Goal: Information Seeking & Learning: Learn about a topic

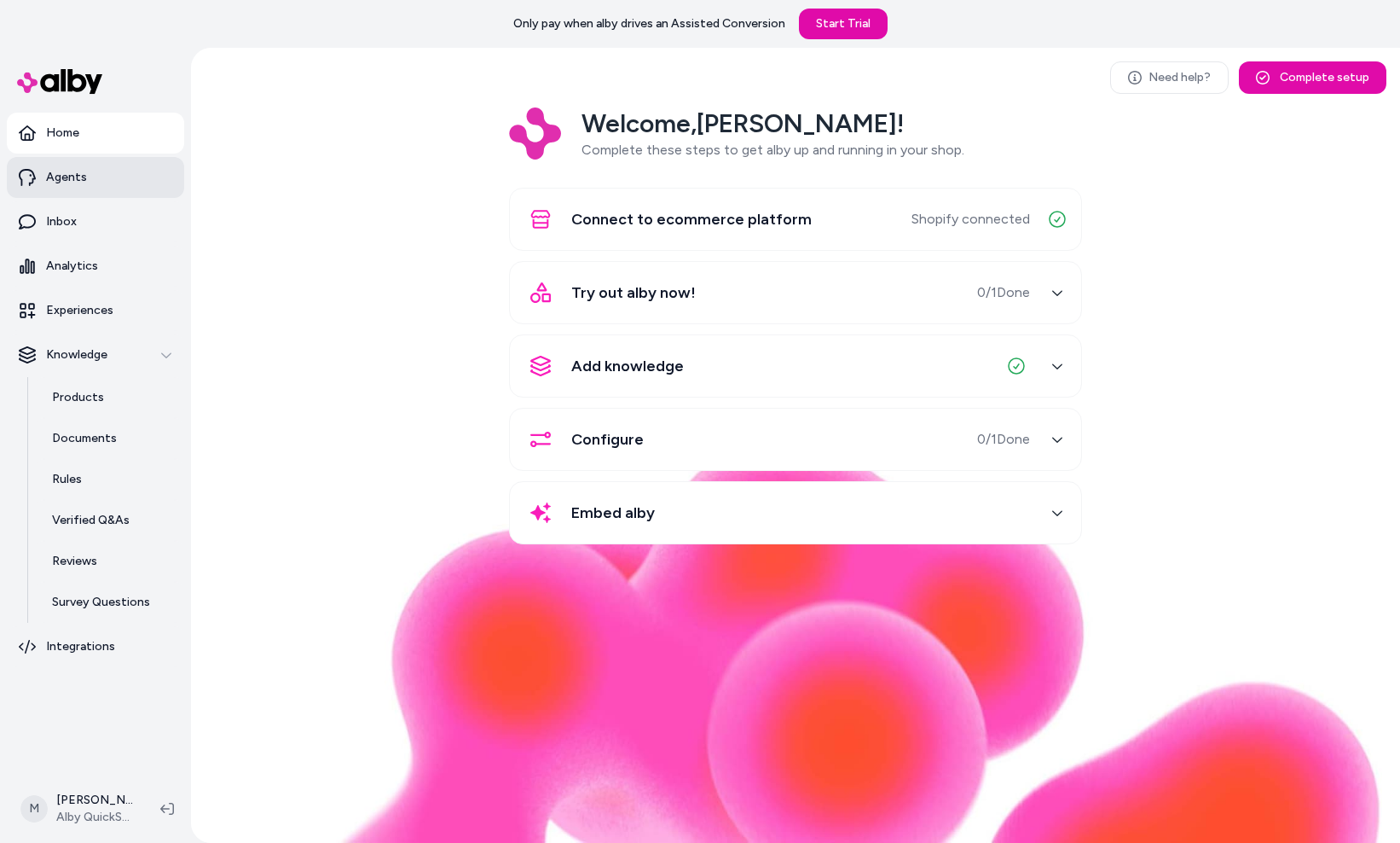
click at [118, 189] on link "Agents" at bounding box center [95, 177] width 177 height 41
click at [112, 217] on link "Inbox" at bounding box center [95, 221] width 177 height 41
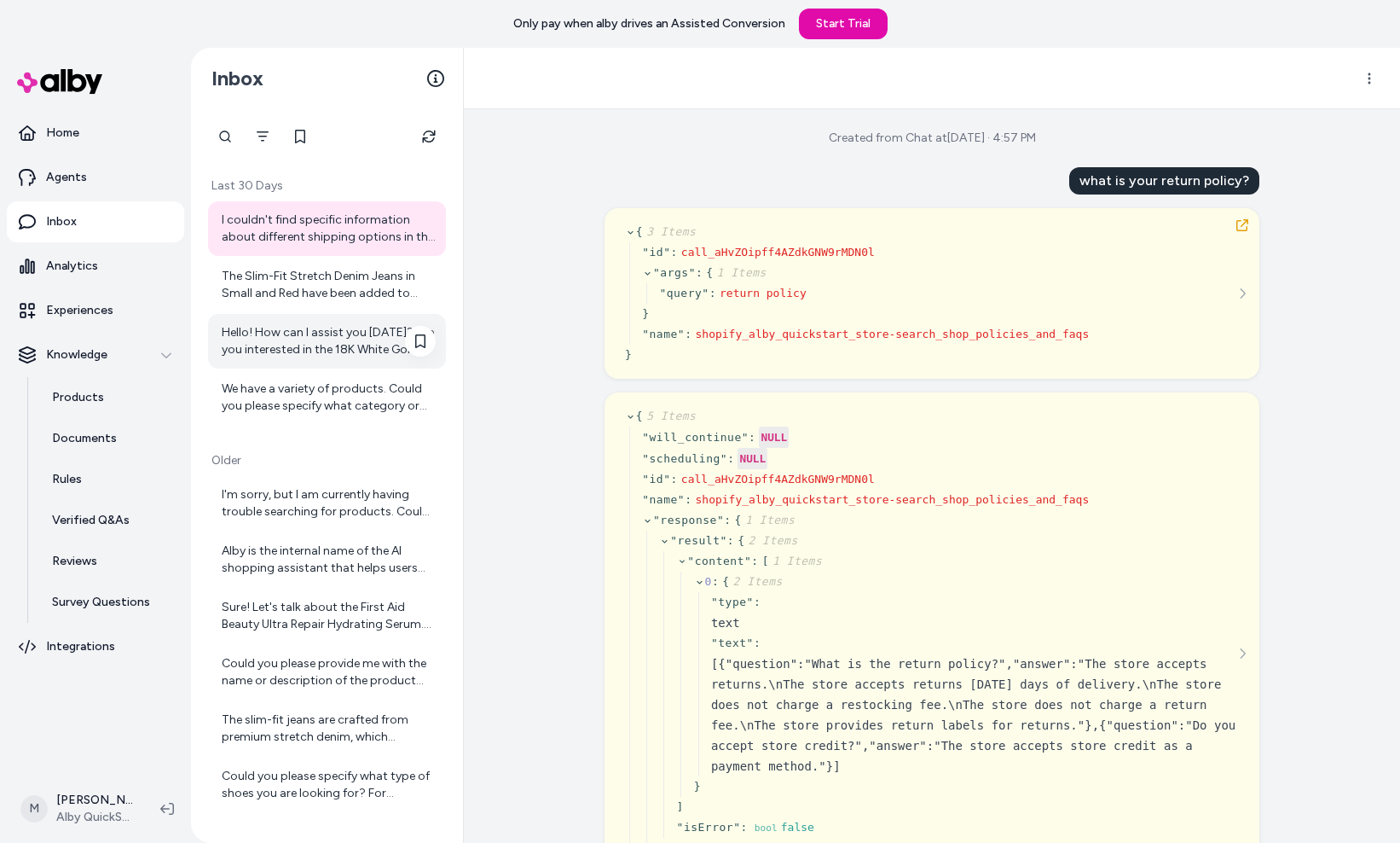
click at [326, 327] on div "Hello! How can I assist you today? Are you interested in the 18K White Gold Dia…" at bounding box center [328, 341] width 214 height 34
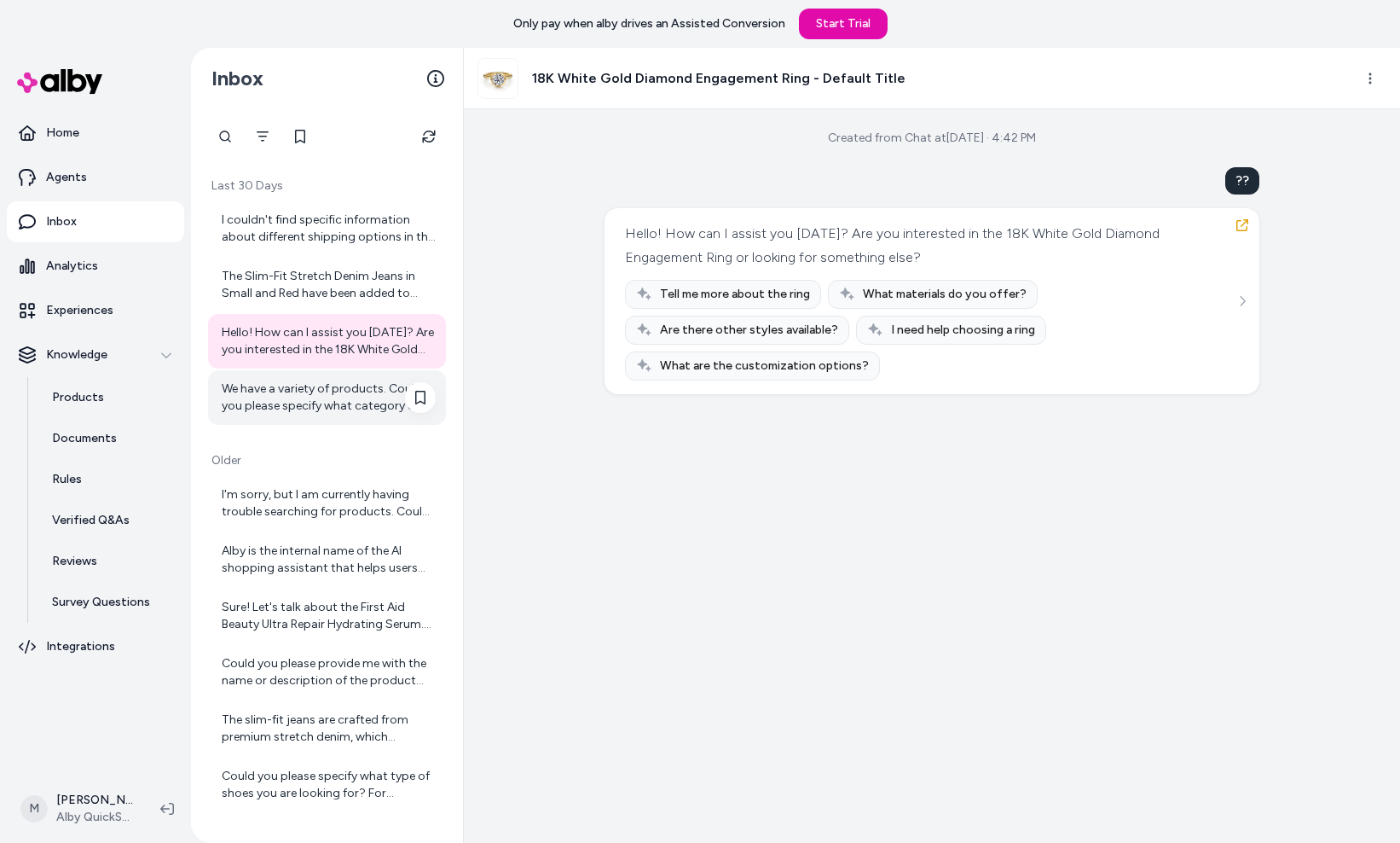
click at [321, 376] on div "We have a variety of products. Could you please specify what category or type o…" at bounding box center [327, 397] width 238 height 54
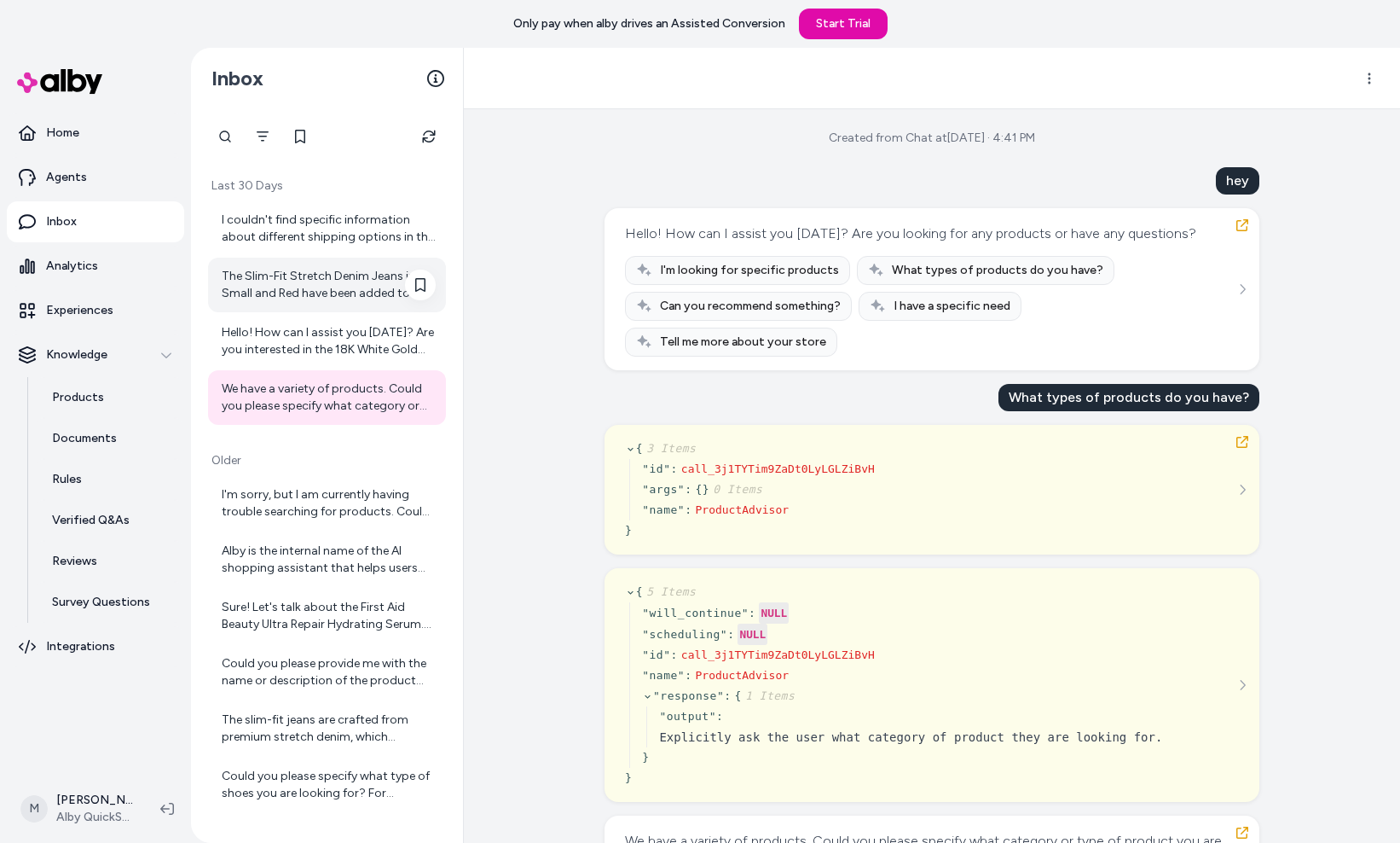
click at [317, 285] on div "The Slim-Fit Stretch Denim Jeans in Small and Red have been added to your cart.…" at bounding box center [328, 284] width 214 height 34
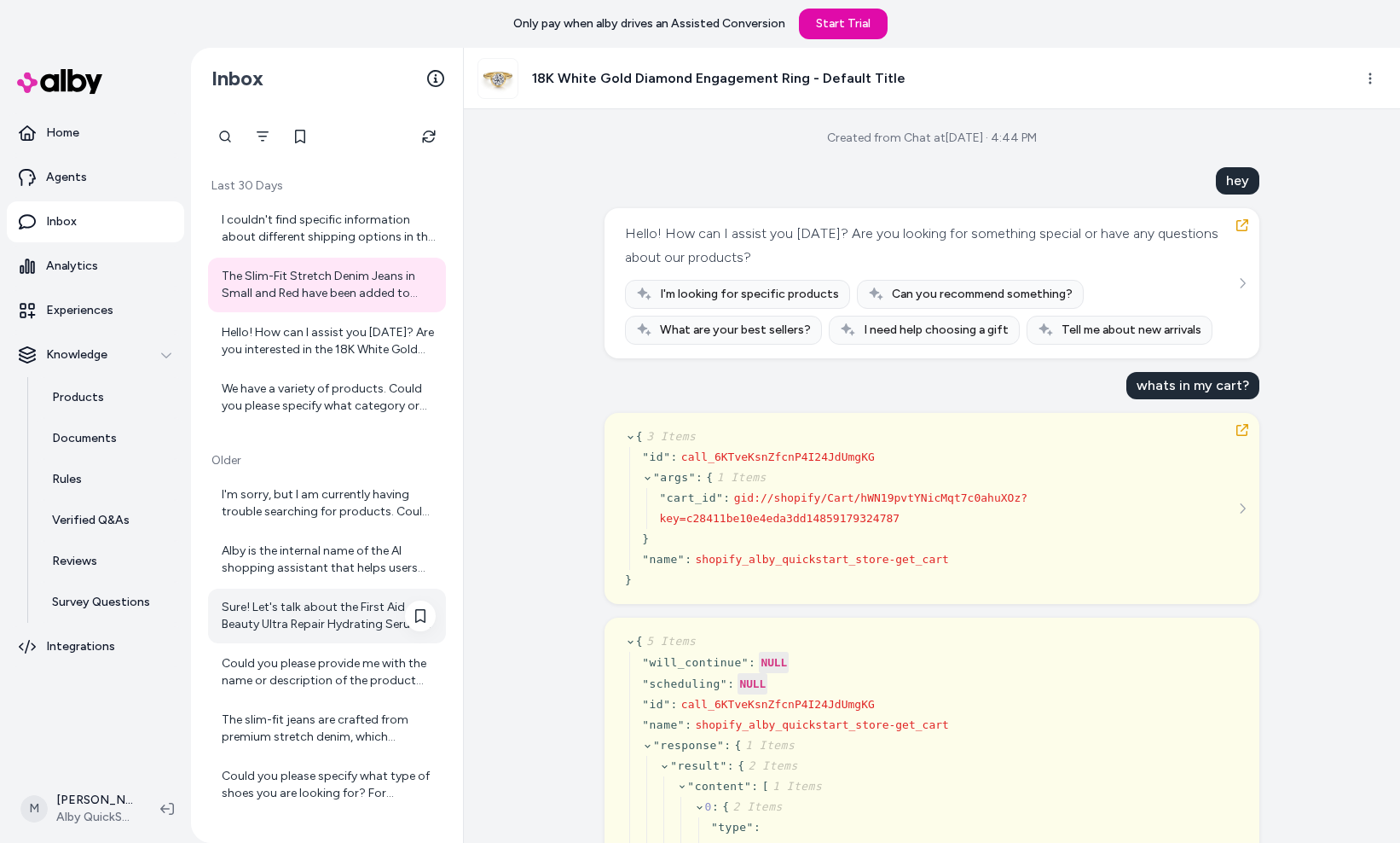
click at [332, 594] on div "Sure! Let's talk about the First Aid Beauty Ultra Repair Hydrating Serum. Would…" at bounding box center [327, 616] width 238 height 54
click at [334, 592] on div "Sure! Let's talk about the First Aid Beauty Ultra Repair Hydrating Serum. Would…" at bounding box center [327, 616] width 238 height 54
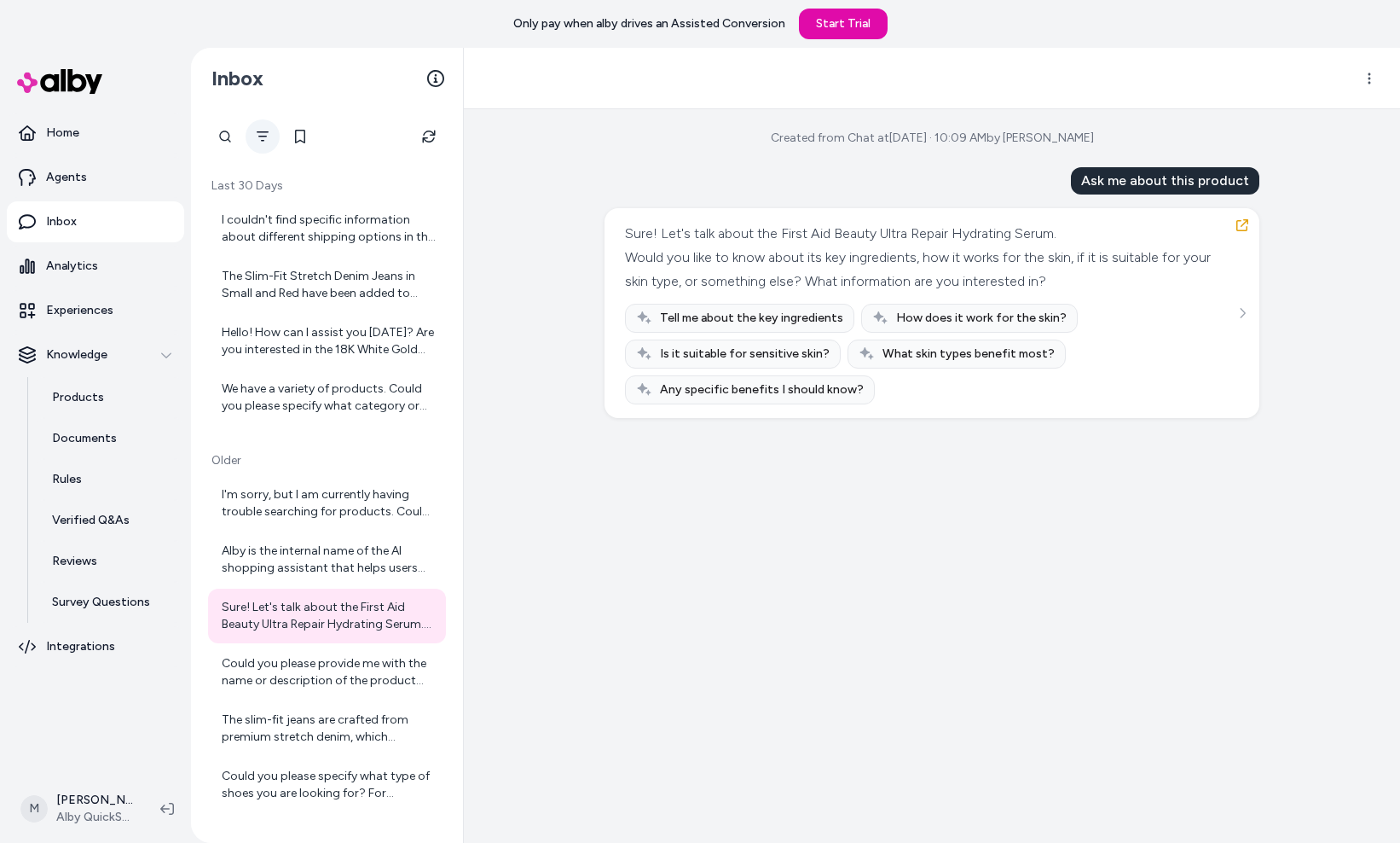
click at [264, 128] on button "Filter" at bounding box center [262, 136] width 34 height 34
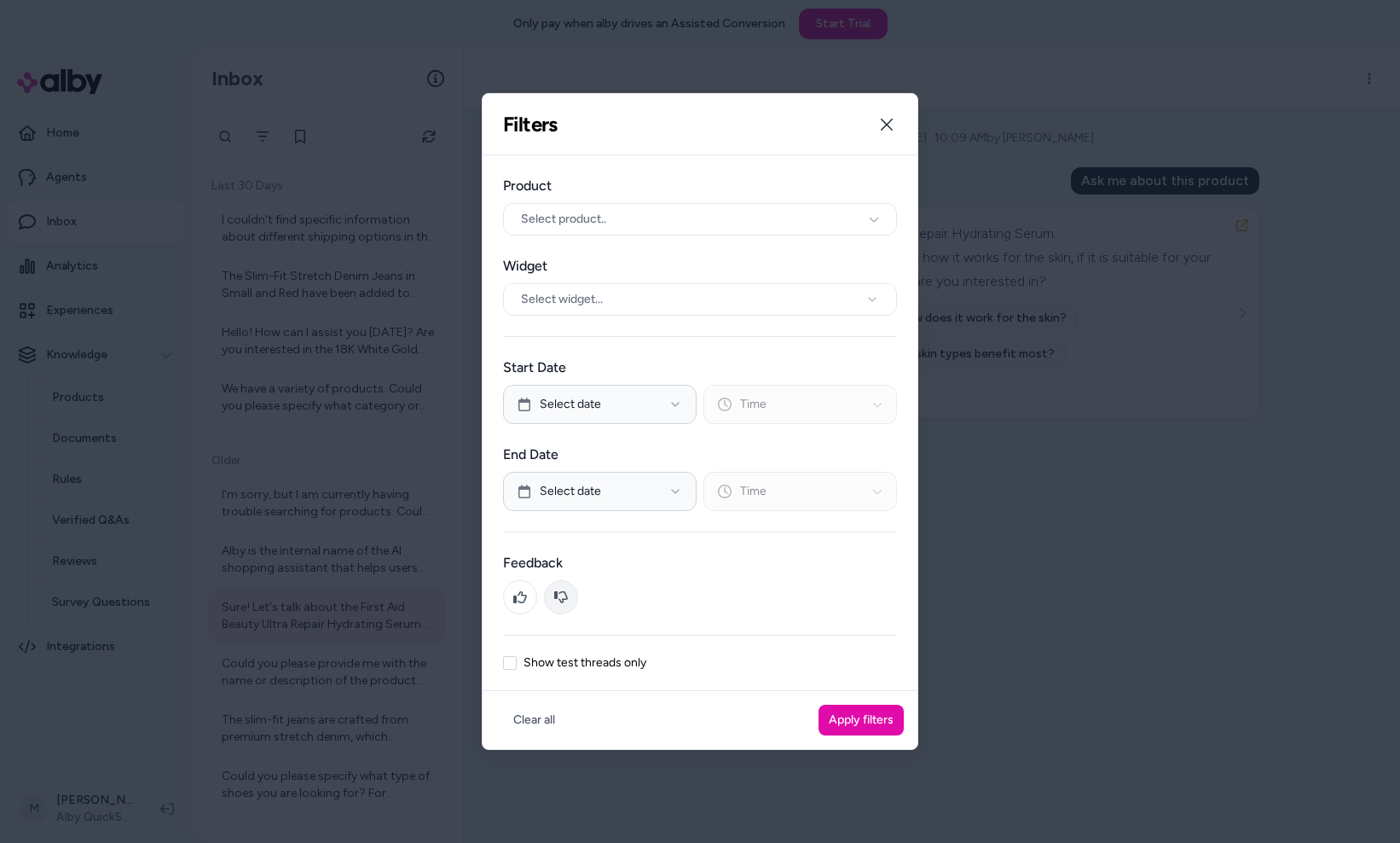
click at [565, 609] on button at bounding box center [560, 597] width 34 height 34
click at [866, 732] on button "Apply filters" at bounding box center [861, 720] width 86 height 31
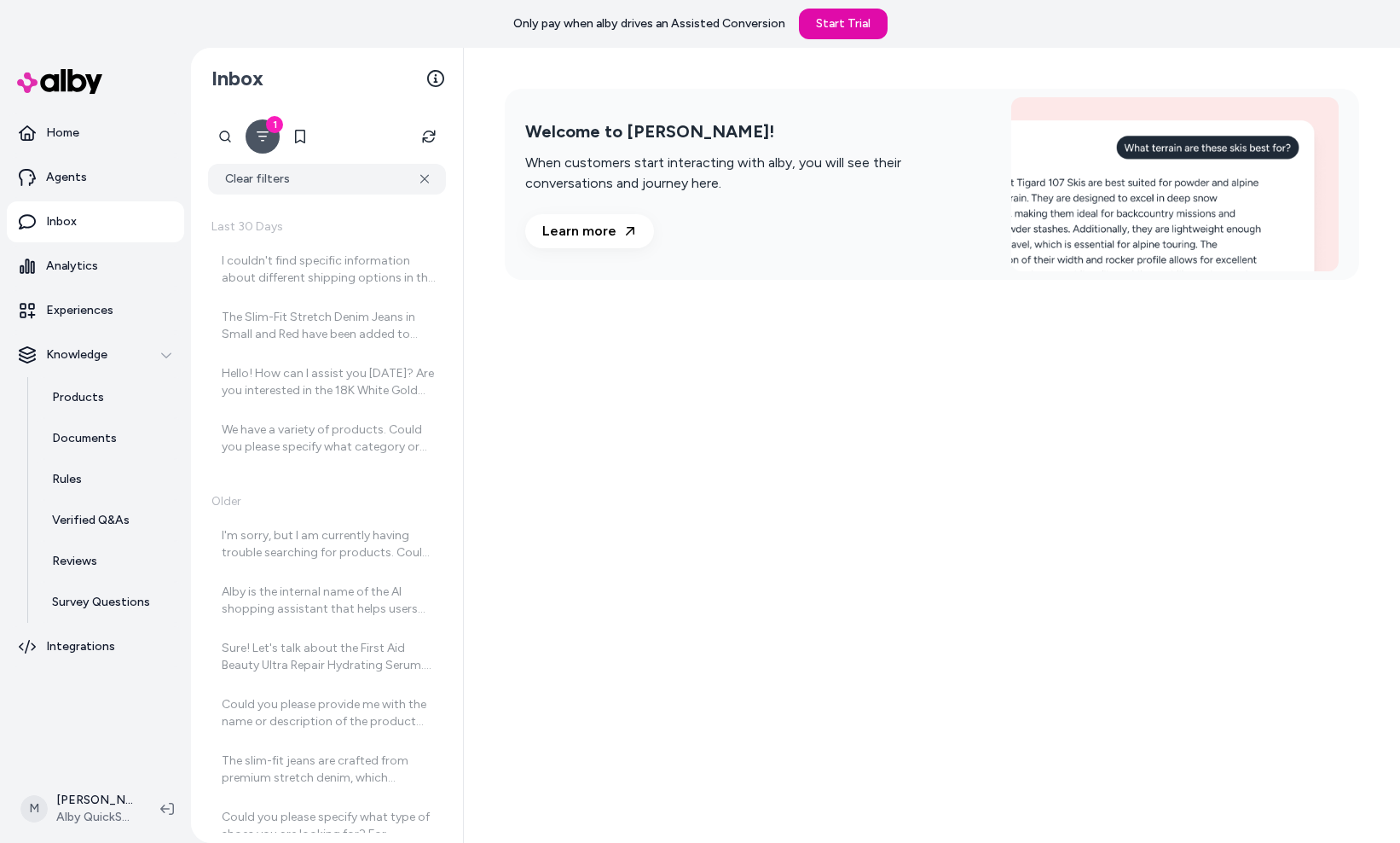
click at [127, 677] on nav "Home Agents Inbox Analytics Experiences Knowledge Products Documents Rules Veri…" at bounding box center [95, 442] width 177 height 659
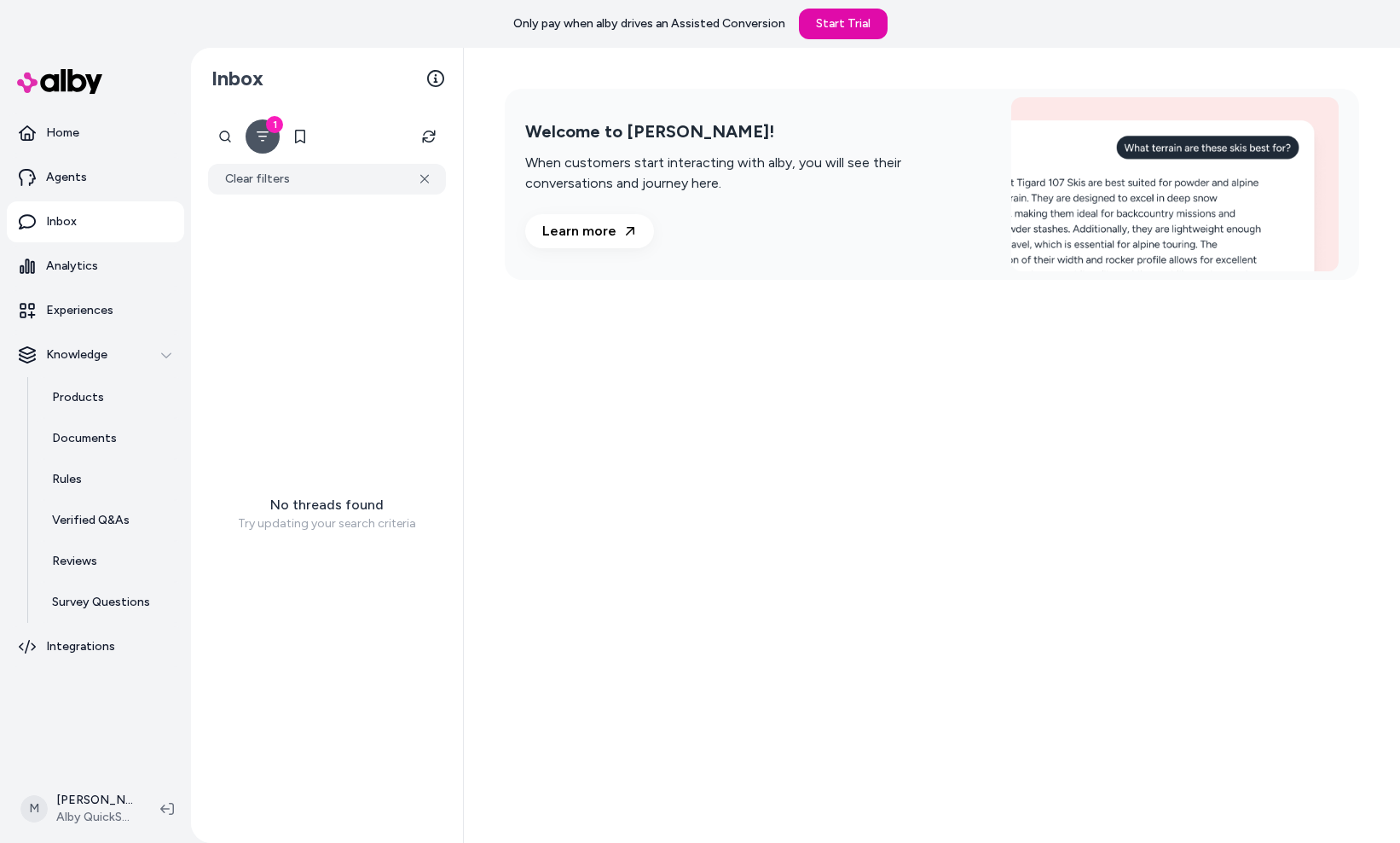
click at [913, 701] on div "Welcome to alby! When customers start interacting with alby, you will see their…" at bounding box center [932, 444] width 936 height 795
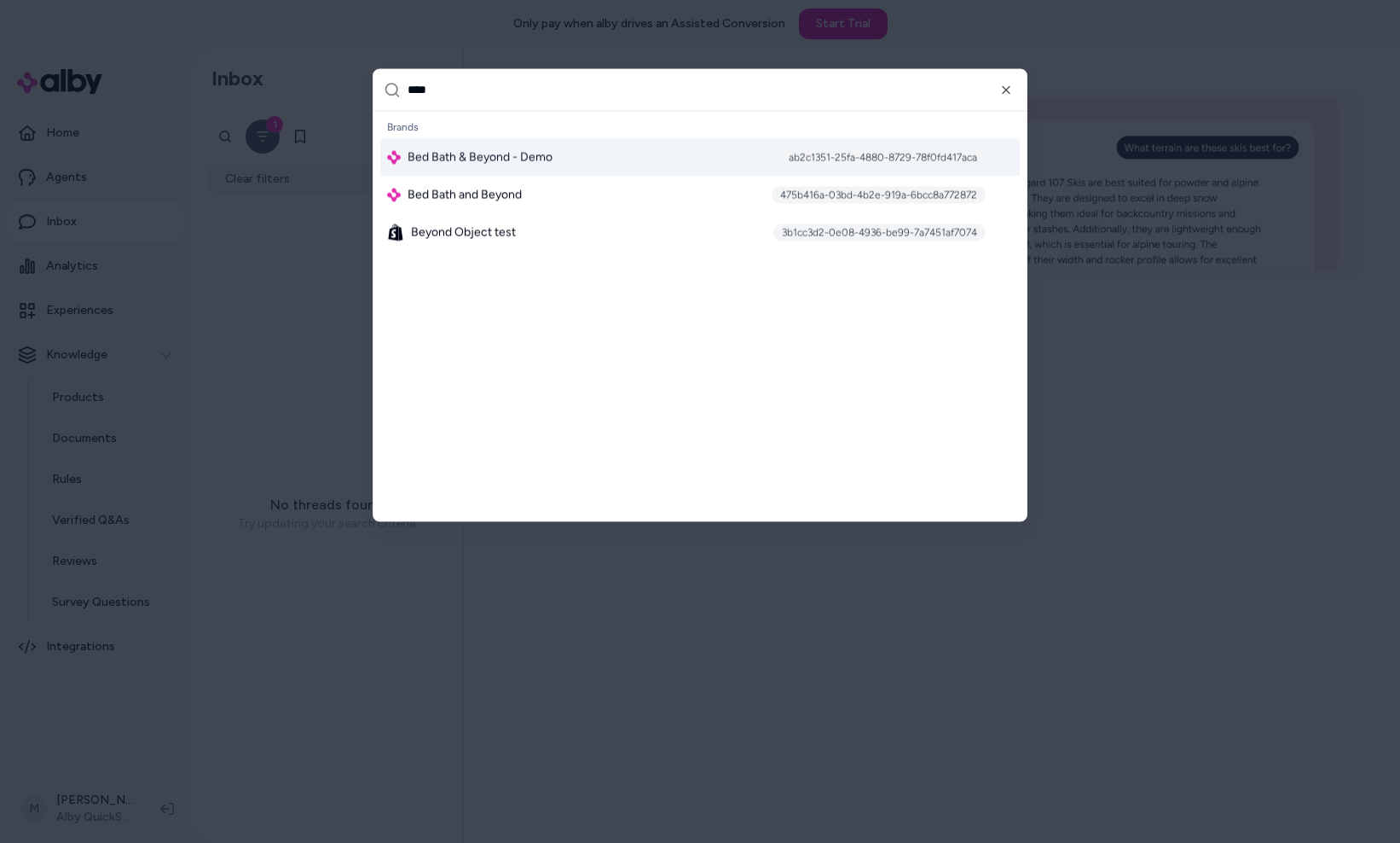
type input "*****"
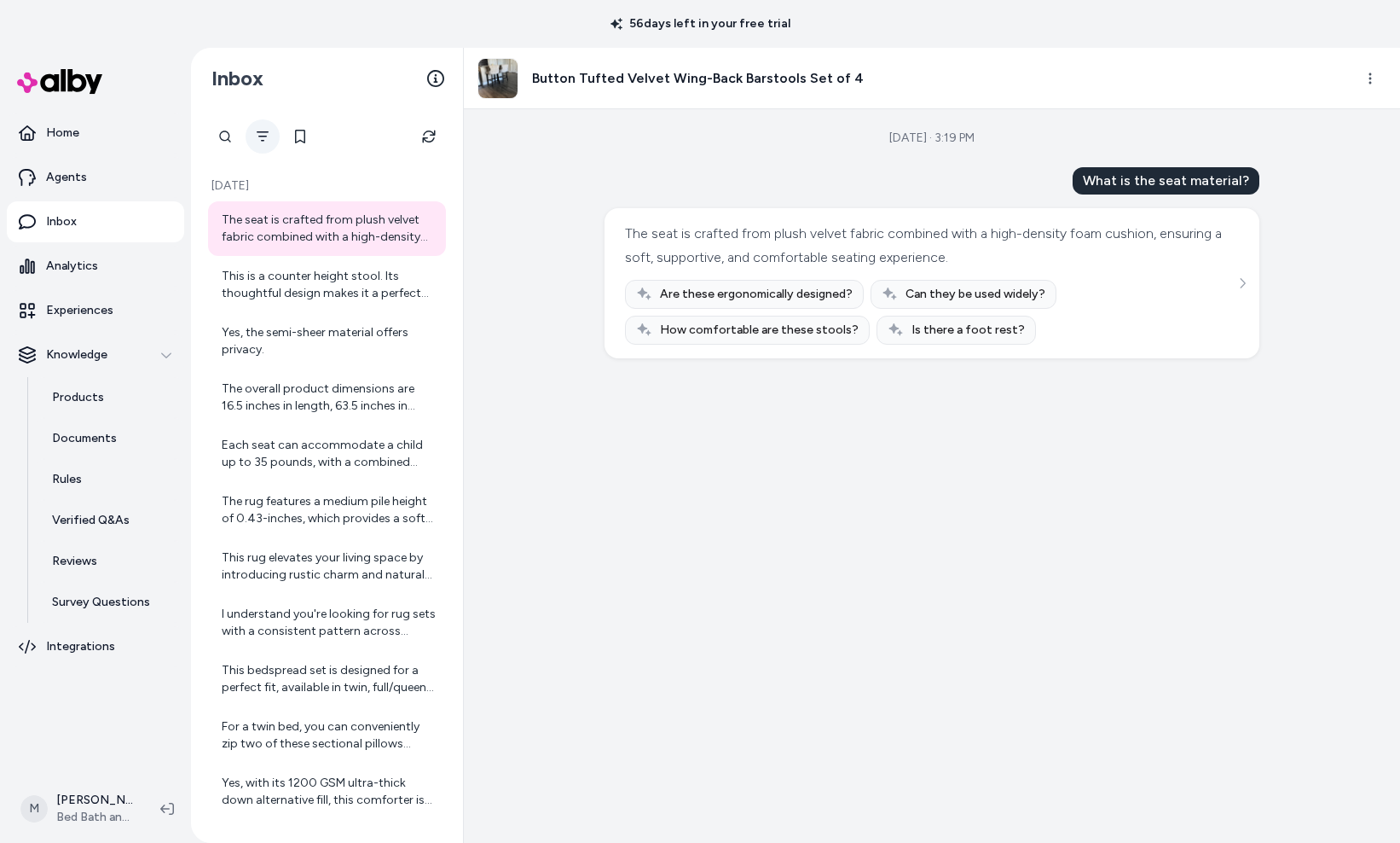
click at [257, 135] on icon "Filter" at bounding box center [263, 137] width 14 height 14
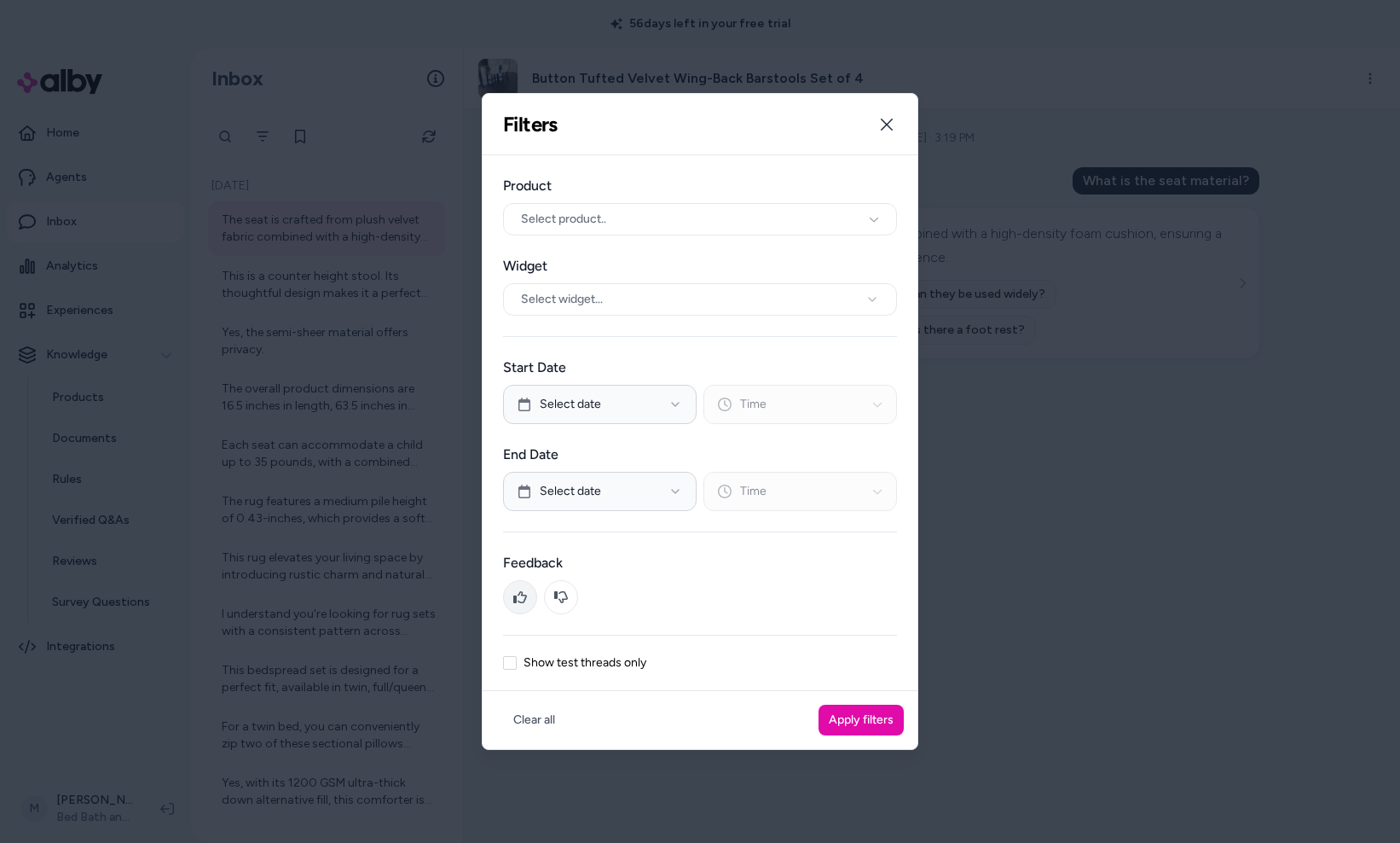
click at [520, 604] on button at bounding box center [519, 597] width 34 height 34
click at [871, 718] on button "Apply filters" at bounding box center [861, 720] width 86 height 31
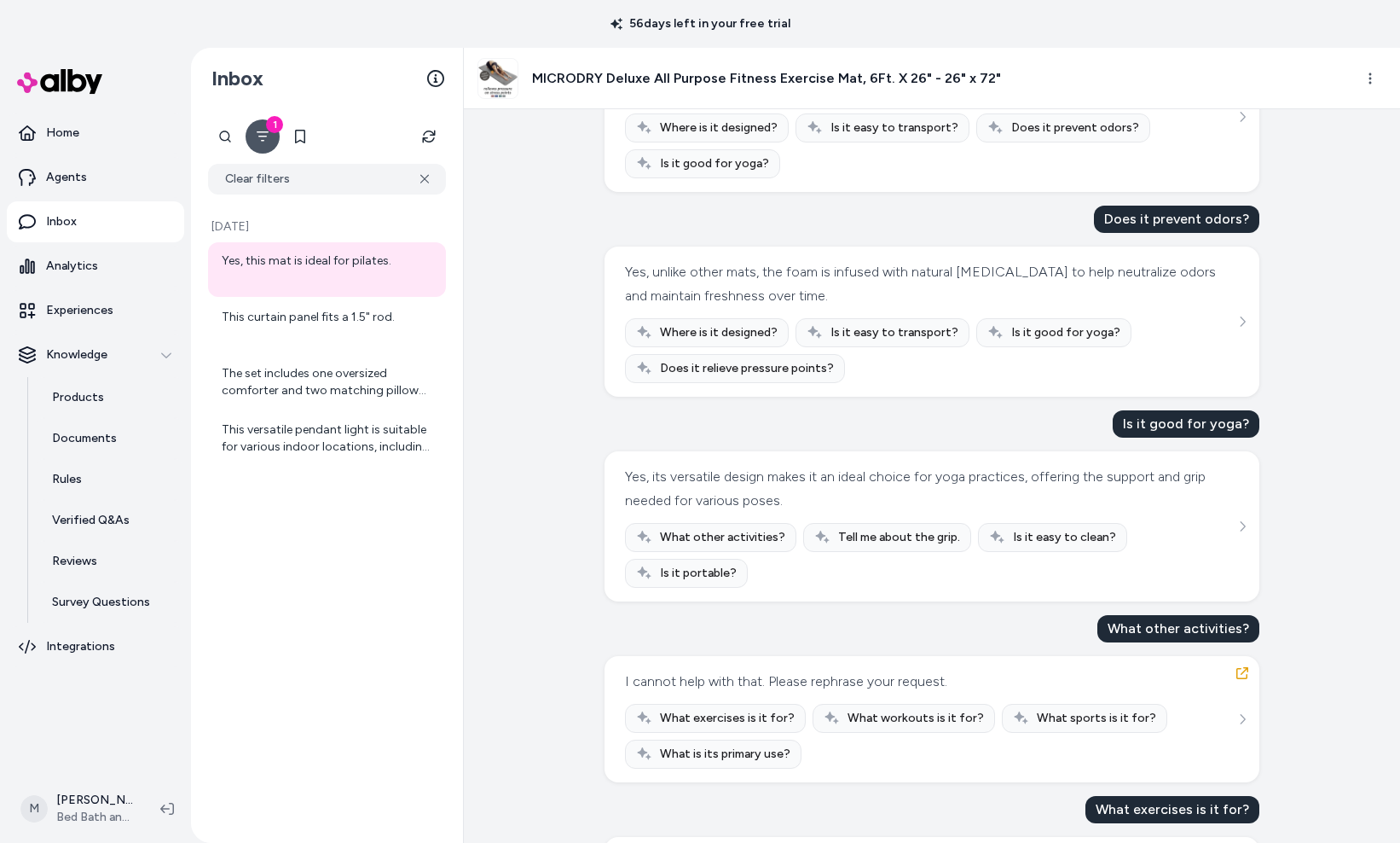
scroll to position [464, 0]
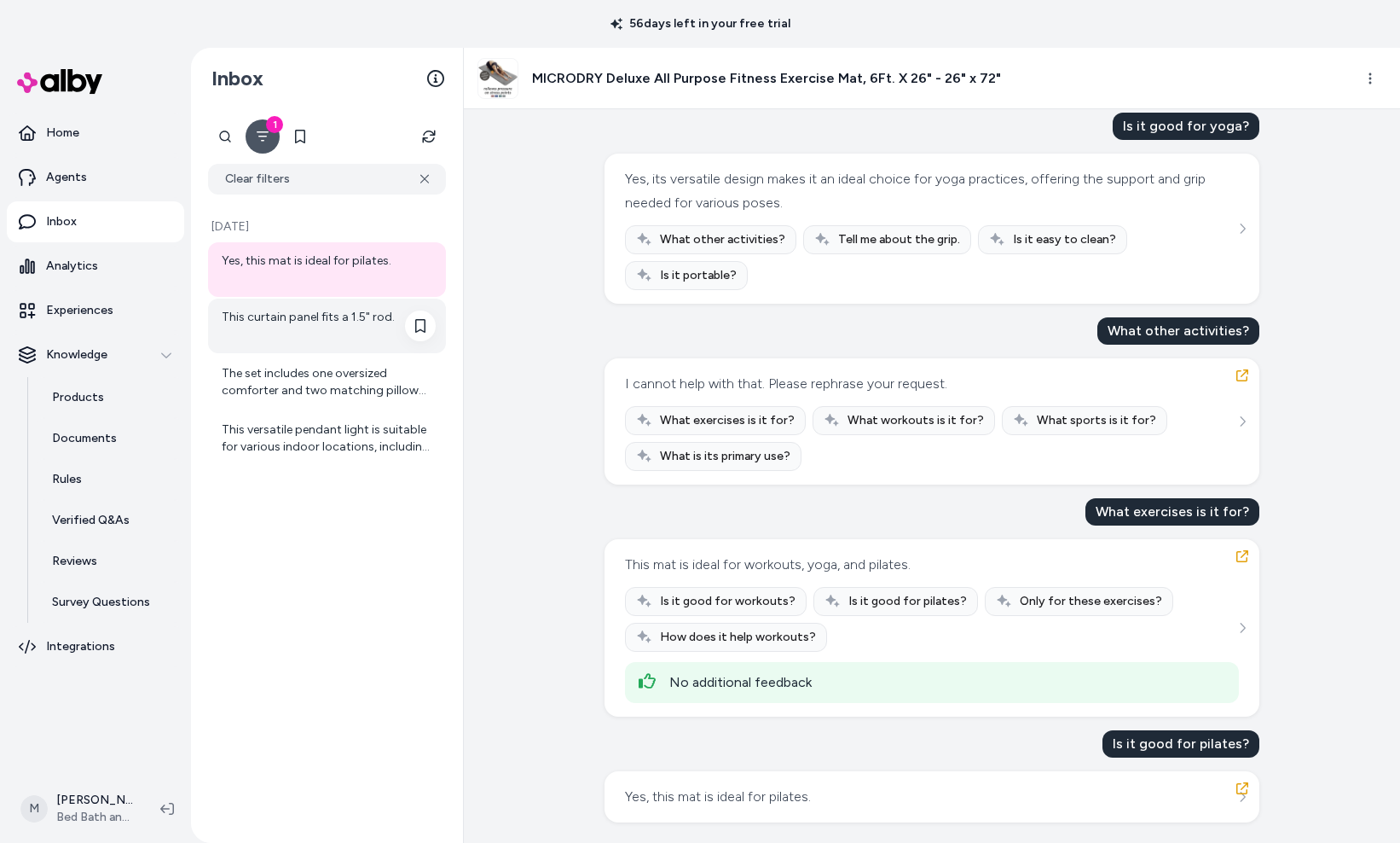
click at [273, 307] on div "This curtain panel fits a 1.5" rod." at bounding box center [327, 325] width 238 height 54
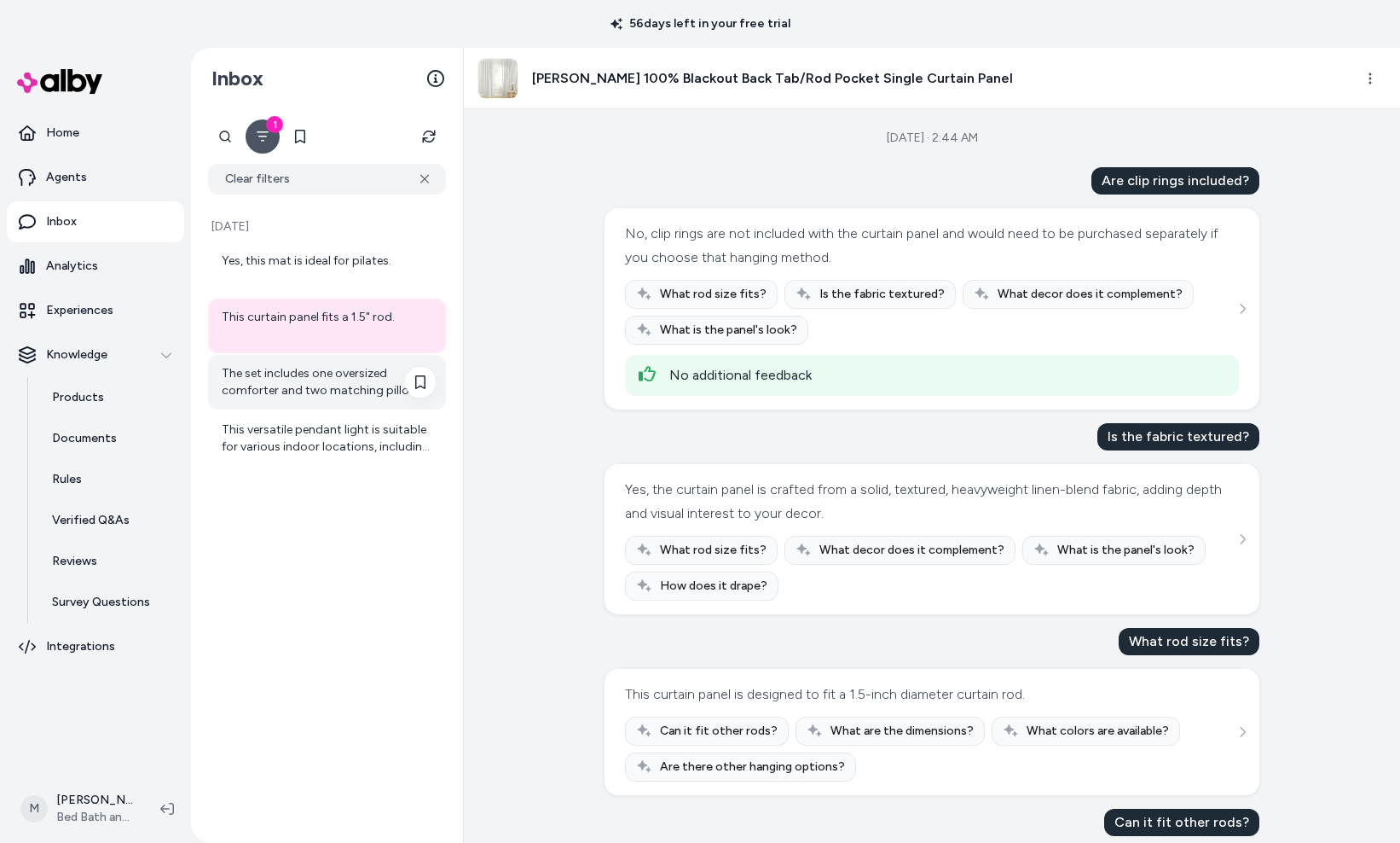
click at [301, 382] on div "The set includes one oversized comforter and two matching pillow shams. The spe…" at bounding box center [328, 381] width 214 height 34
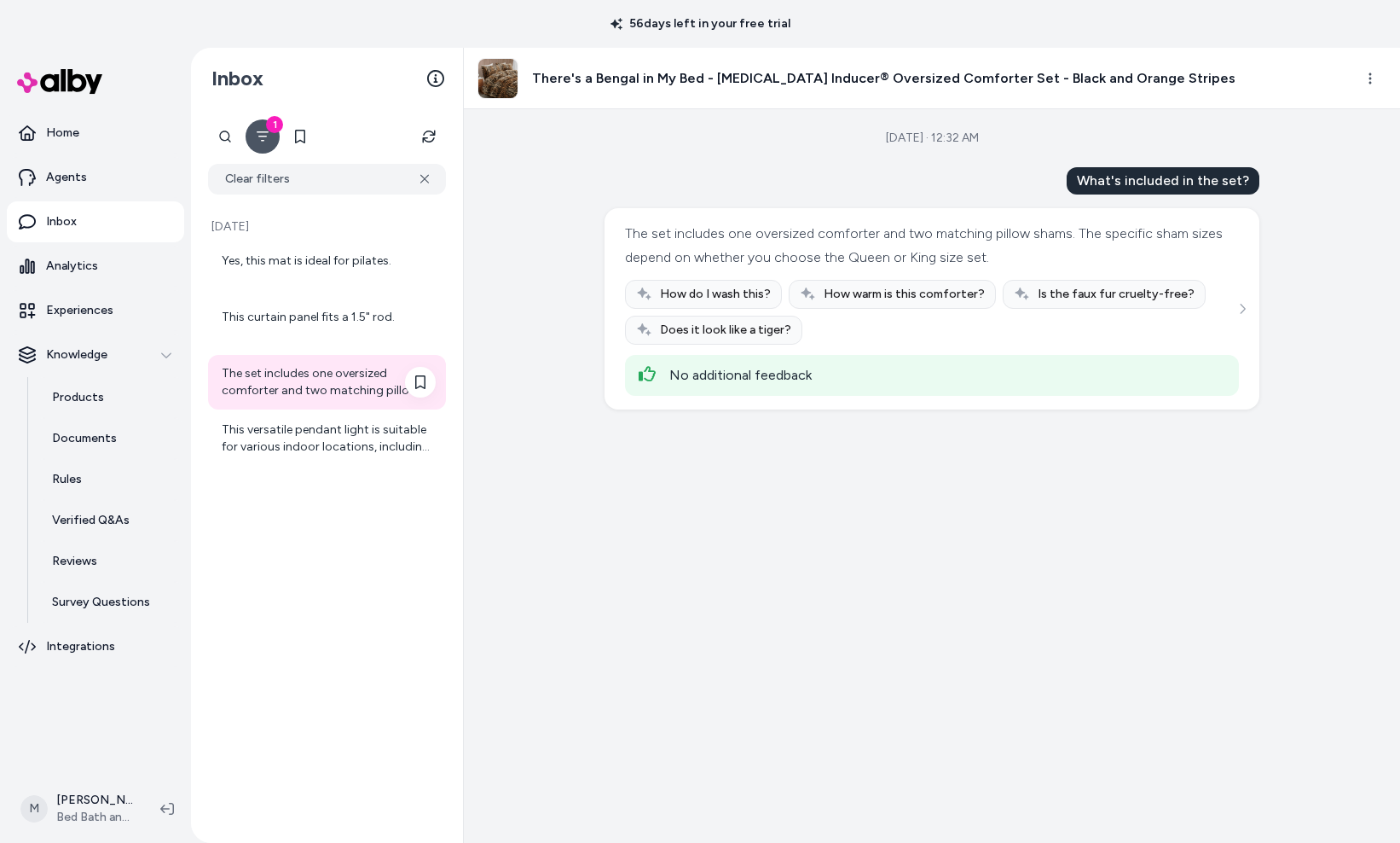
click at [313, 404] on div "The set includes one oversized comforter and two matching pillow shams. The spe…" at bounding box center [327, 381] width 238 height 54
click at [319, 429] on div "This versatile pendant light is suitable for various indoor locations, includin…" at bounding box center [328, 437] width 214 height 34
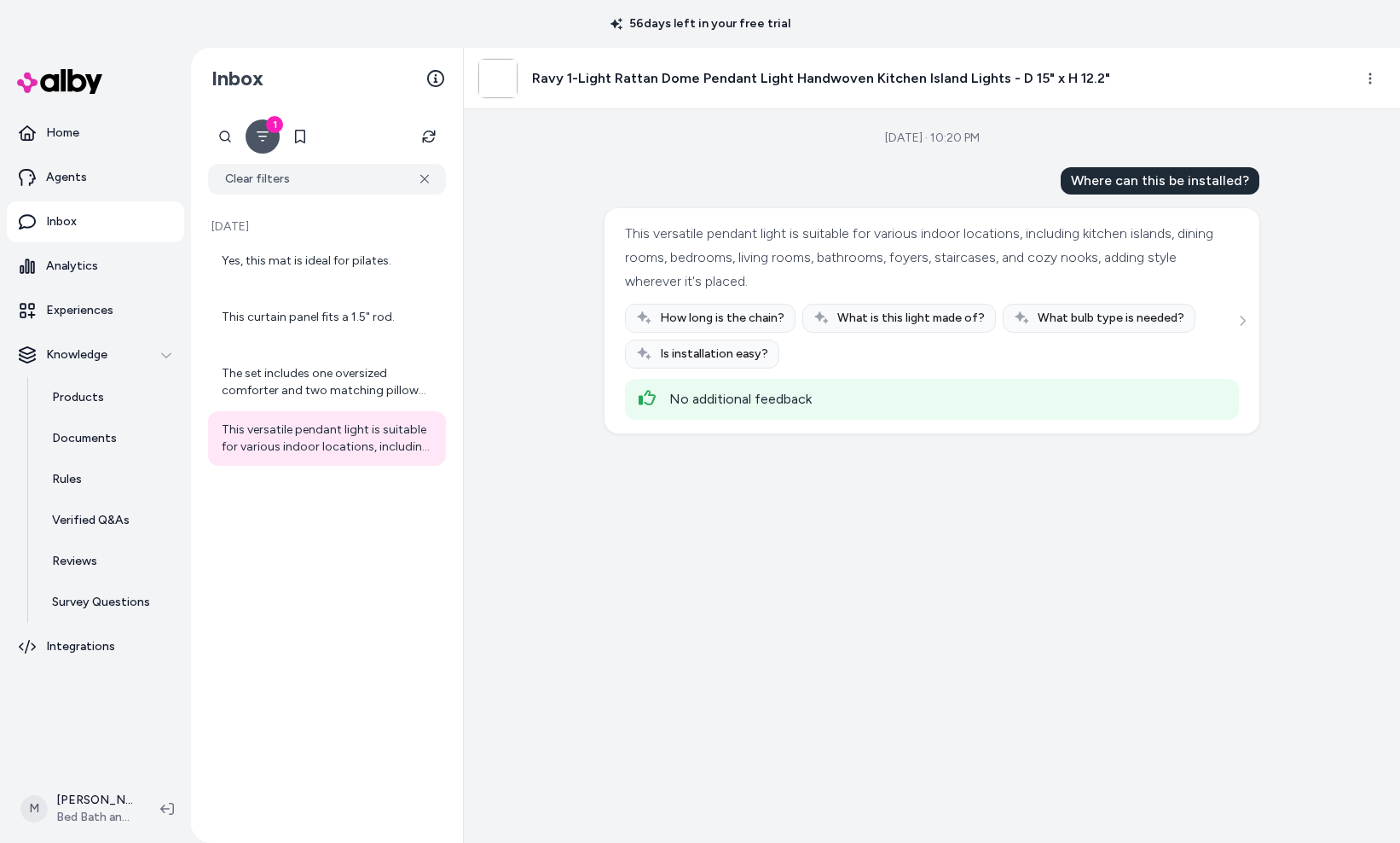
click at [265, 136] on icon "Filter" at bounding box center [263, 137] width 12 height 10
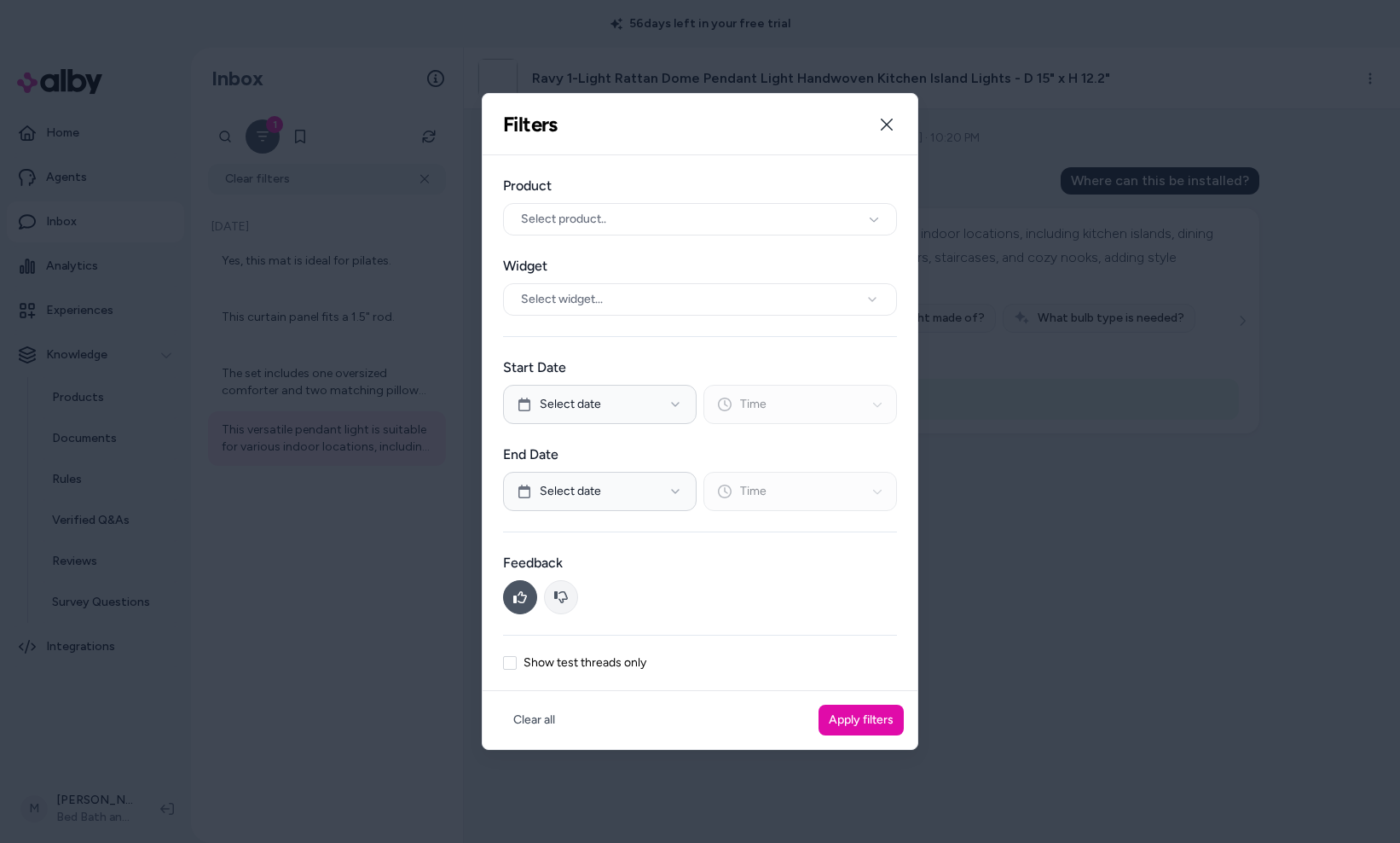
click at [557, 589] on button at bounding box center [560, 597] width 34 height 34
click at [840, 719] on button "Apply filters" at bounding box center [861, 720] width 86 height 31
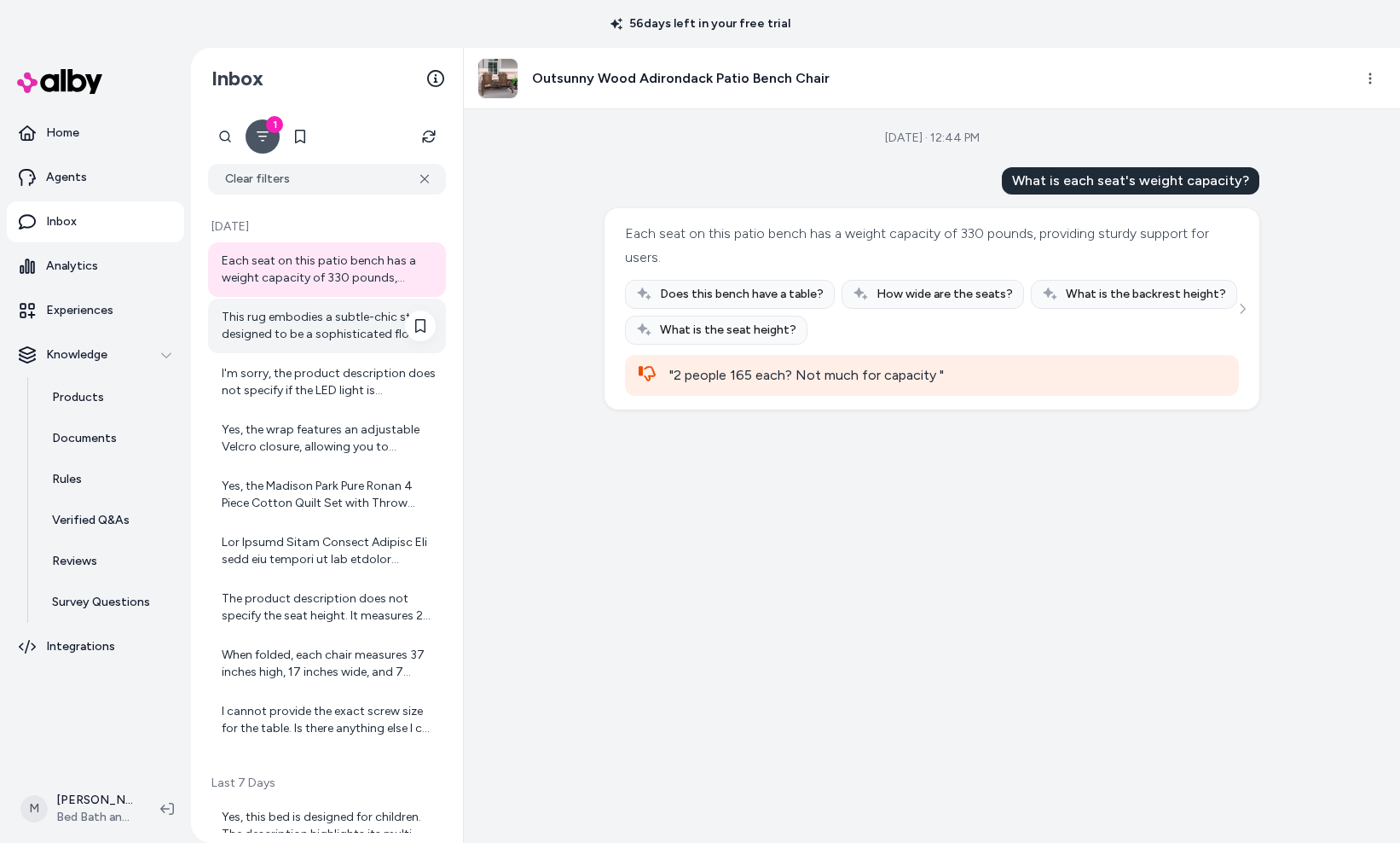
click at [271, 317] on div "This rug embodies a subtle-chic style, designed to be a sophisticated floor cov…" at bounding box center [328, 325] width 214 height 34
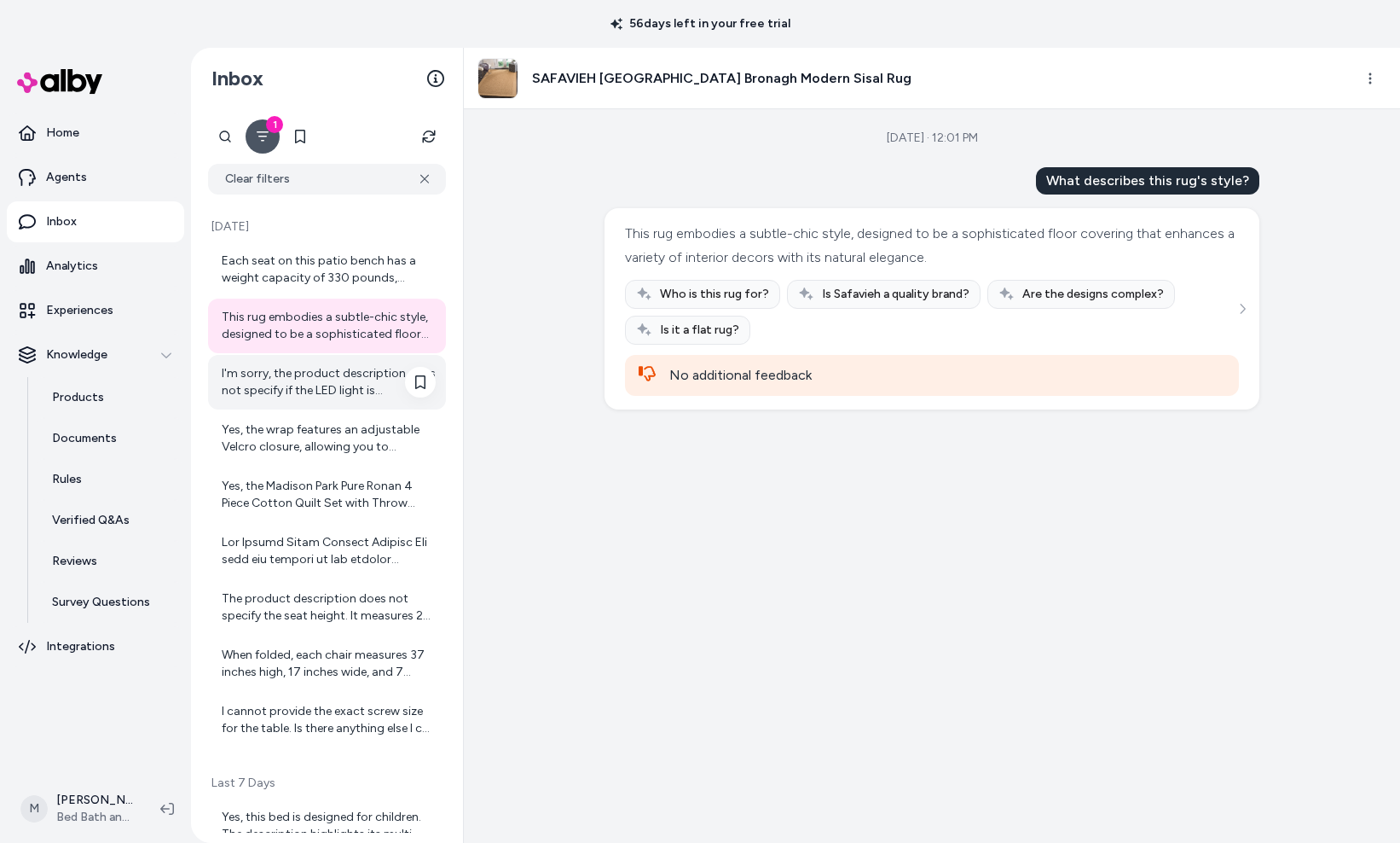
click at [329, 387] on div "I'm sorry, the product description does not specify if the LED light is replace…" at bounding box center [328, 381] width 214 height 34
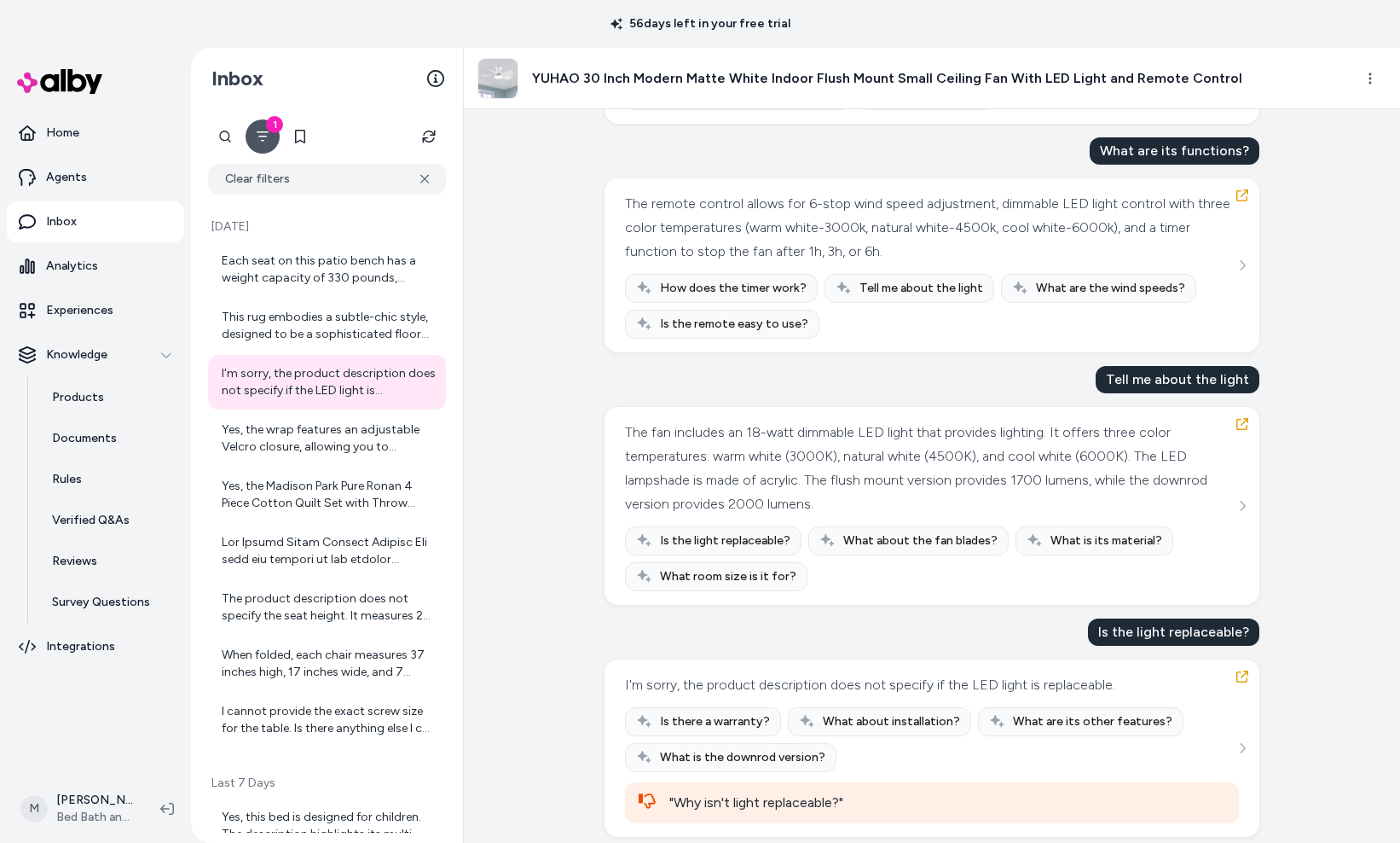
scroll to position [1320, 0]
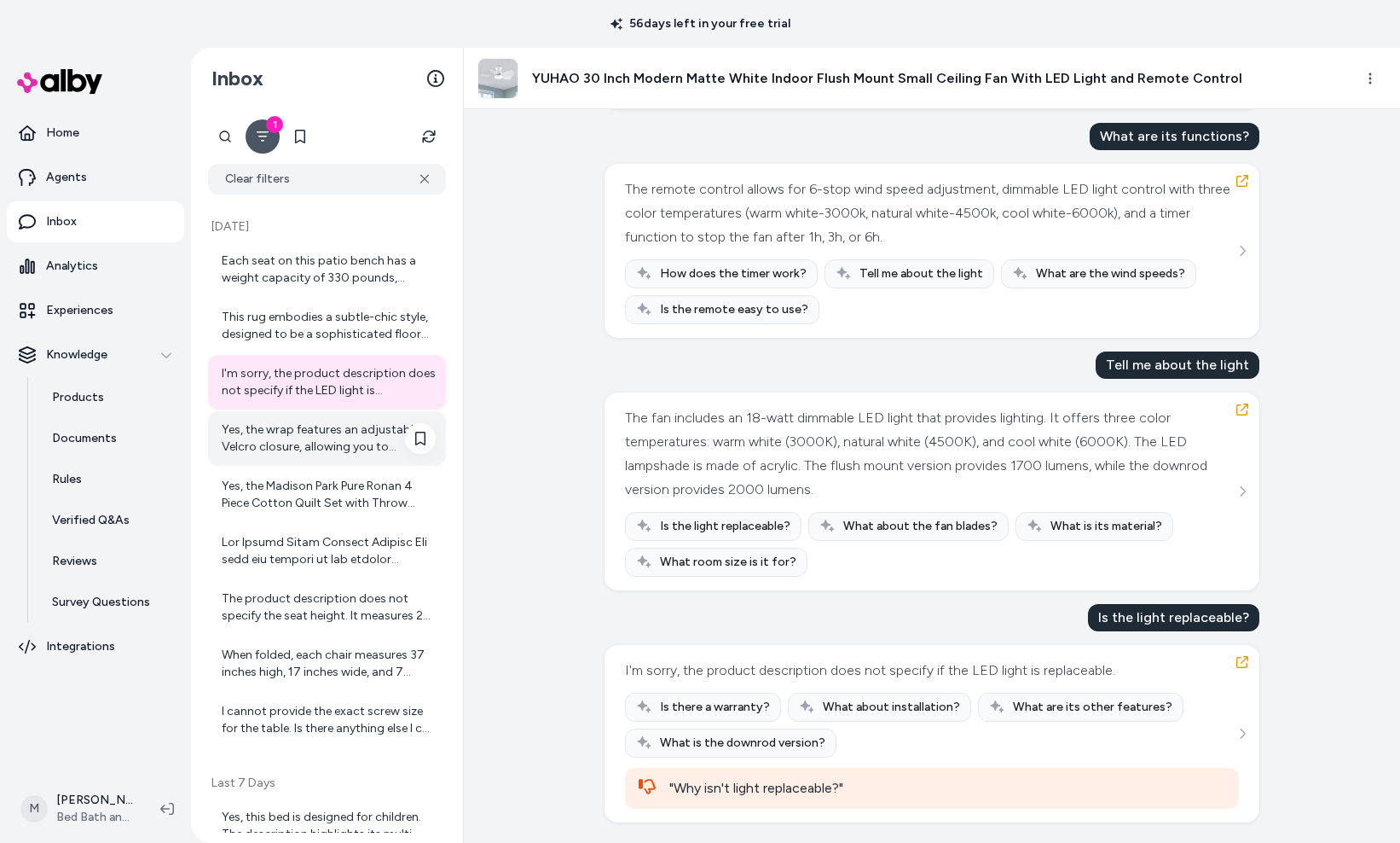
click at [334, 446] on div "Yes, the wrap features an adjustable Velcro closure, allowing you to customize …" at bounding box center [328, 437] width 214 height 34
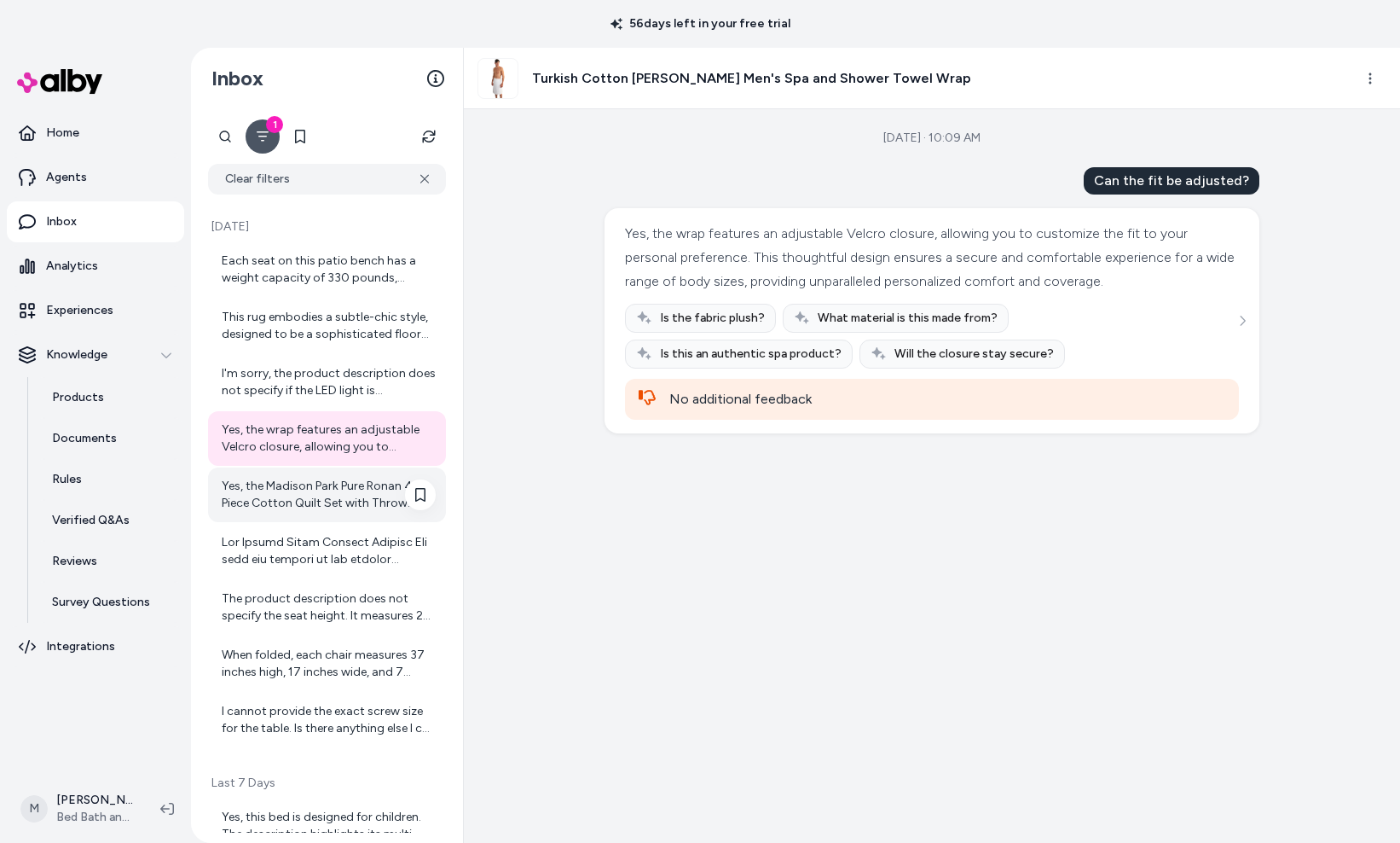
click at [325, 481] on div "Yes, the Madison Park Pure Ronan 4 Piece Cotton Quilt Set with Throw Pillow is …" at bounding box center [328, 494] width 214 height 34
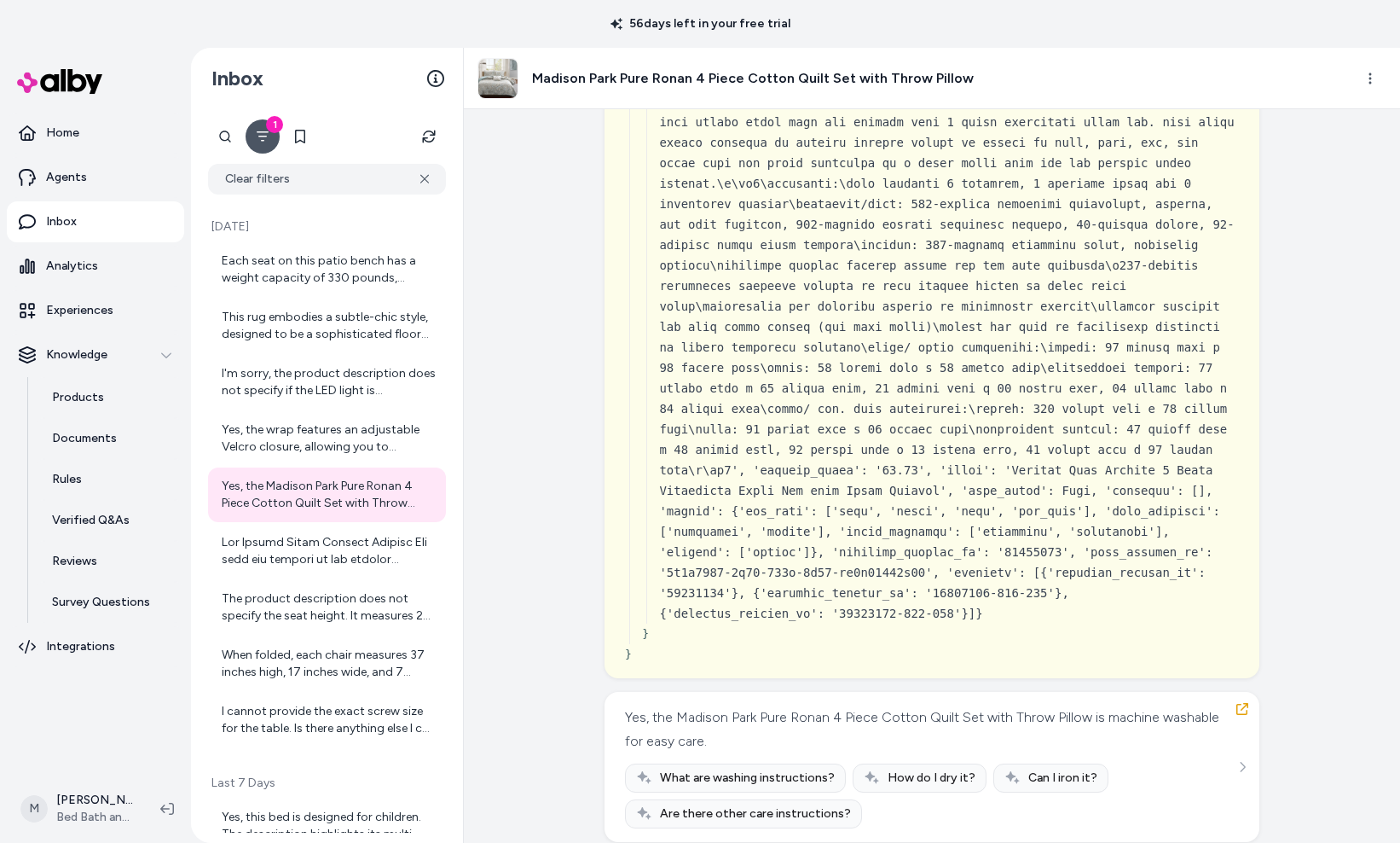
scroll to position [8766, 0]
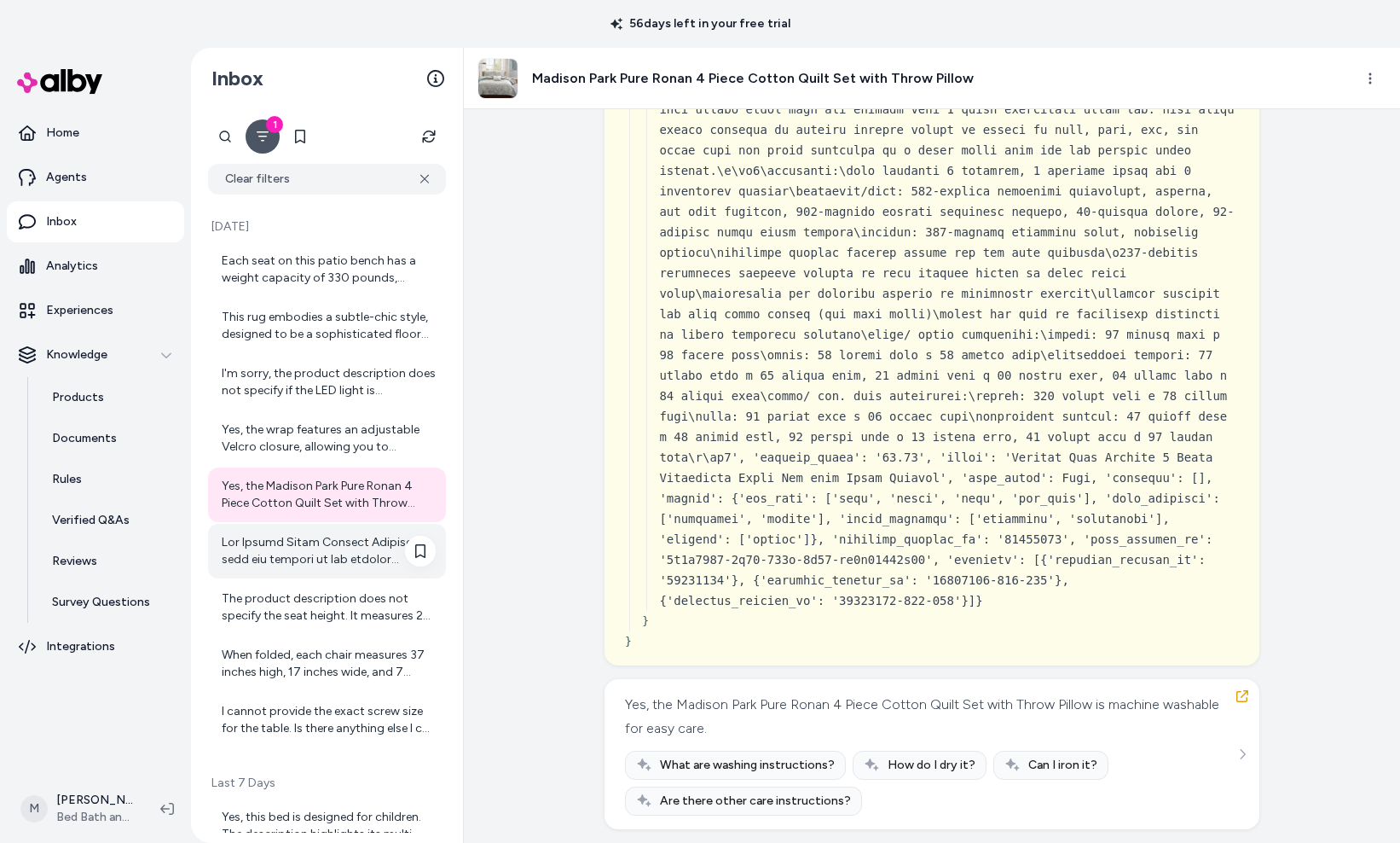
drag, startPoint x: 324, startPoint y: 537, endPoint x: 324, endPoint y: 546, distance: 9.0
click at [323, 537] on div at bounding box center [328, 551] width 214 height 34
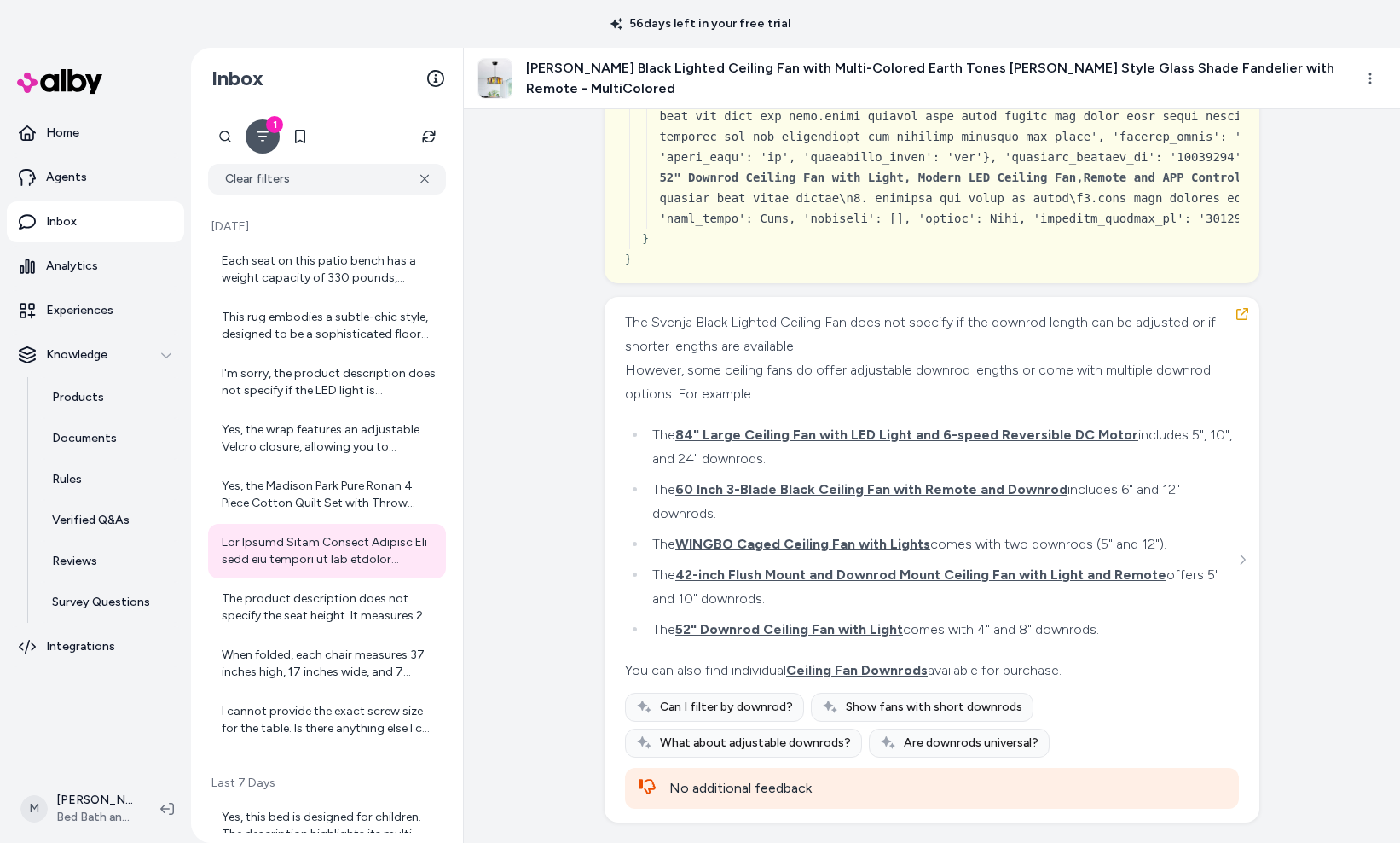
scroll to position [11555, 0]
click at [309, 592] on div "The product description does not specify the seat height. It measures 26 inches…" at bounding box center [328, 607] width 214 height 34
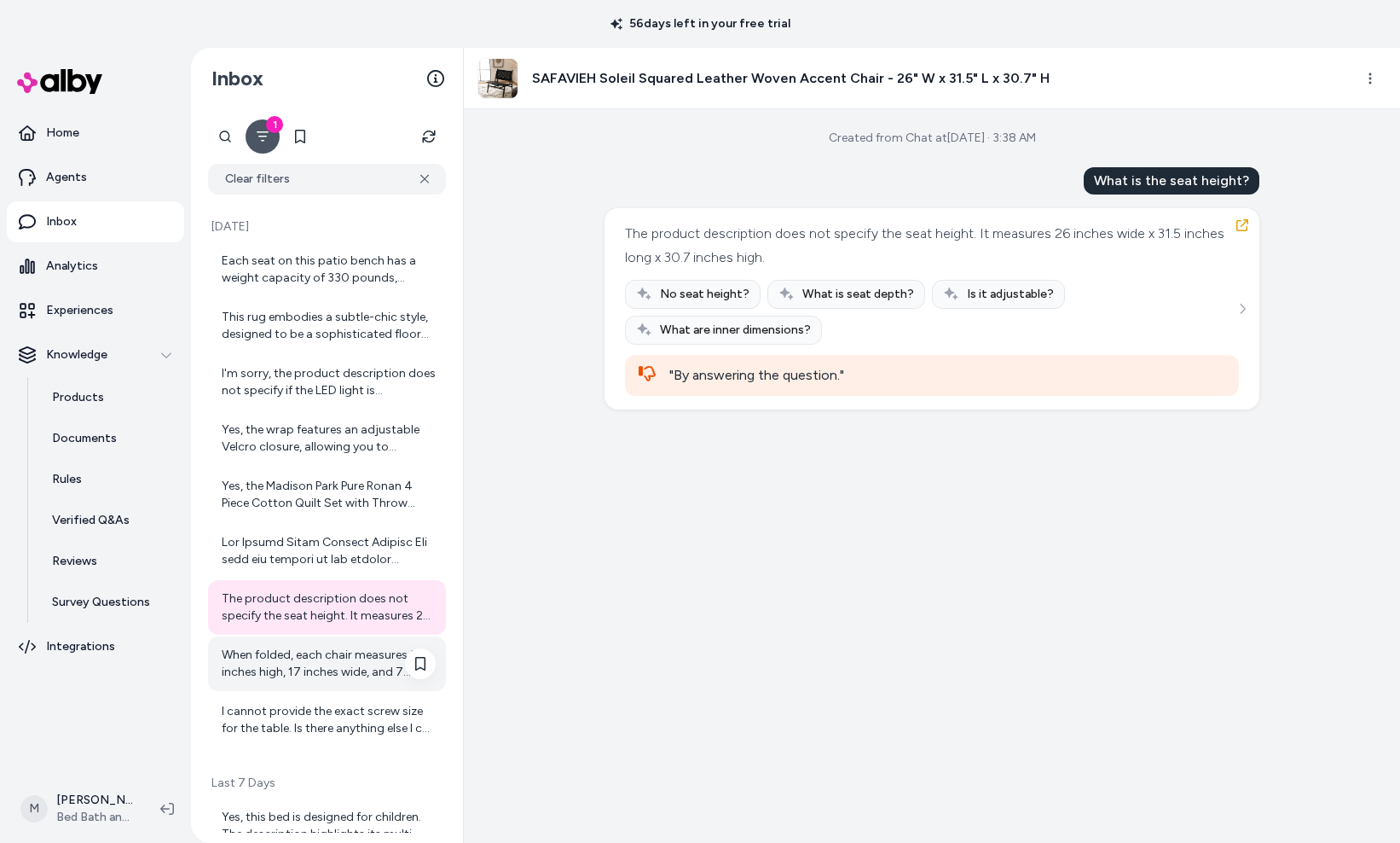
click at [315, 655] on div "When folded, each chair measures 37 inches high, 17 inches wide, and 7 inches d…" at bounding box center [328, 663] width 214 height 34
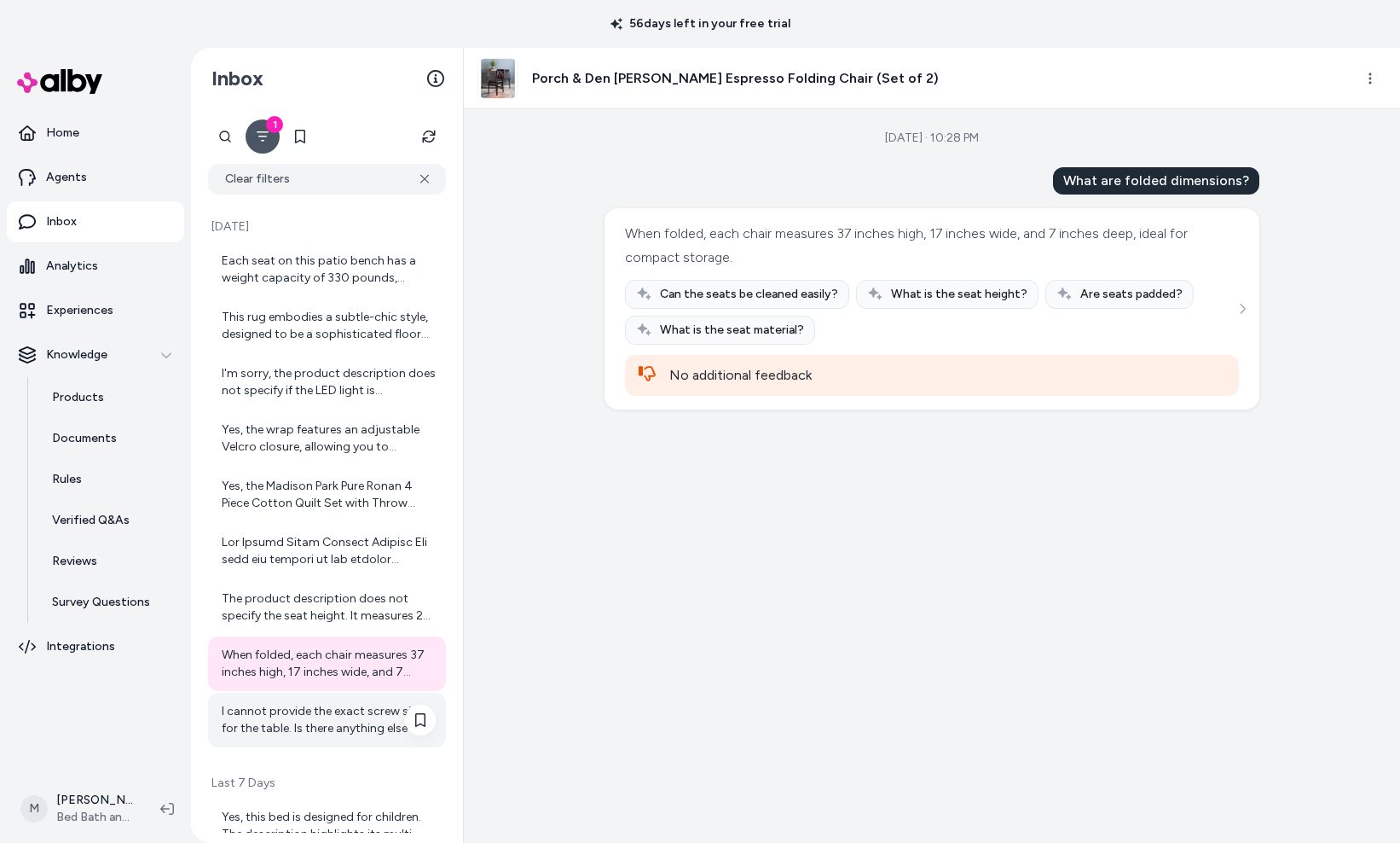
click at [310, 707] on div "I cannot provide the exact screw size for the table. Is there anything else I c…" at bounding box center [328, 719] width 214 height 34
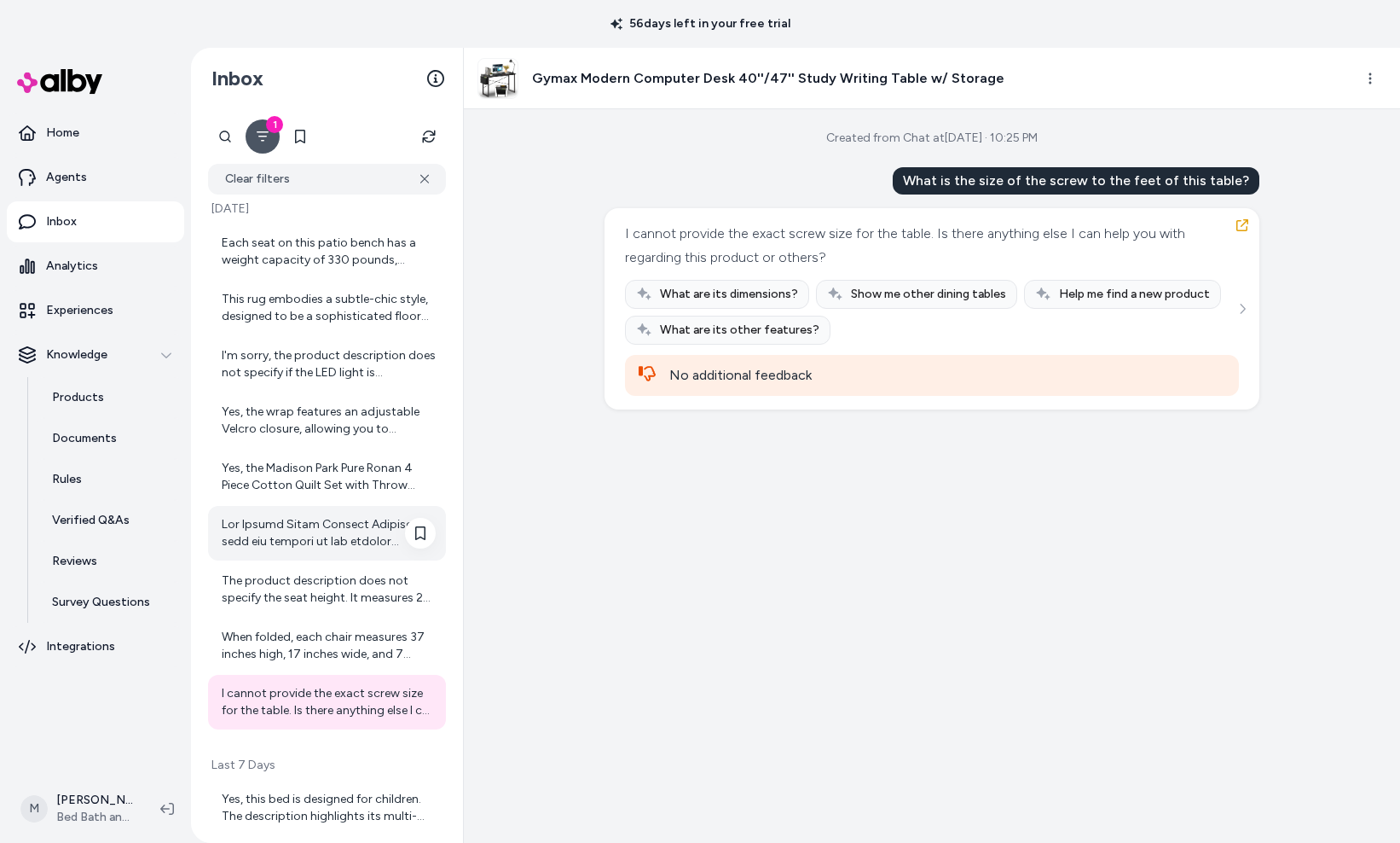
scroll to position [32, 0]
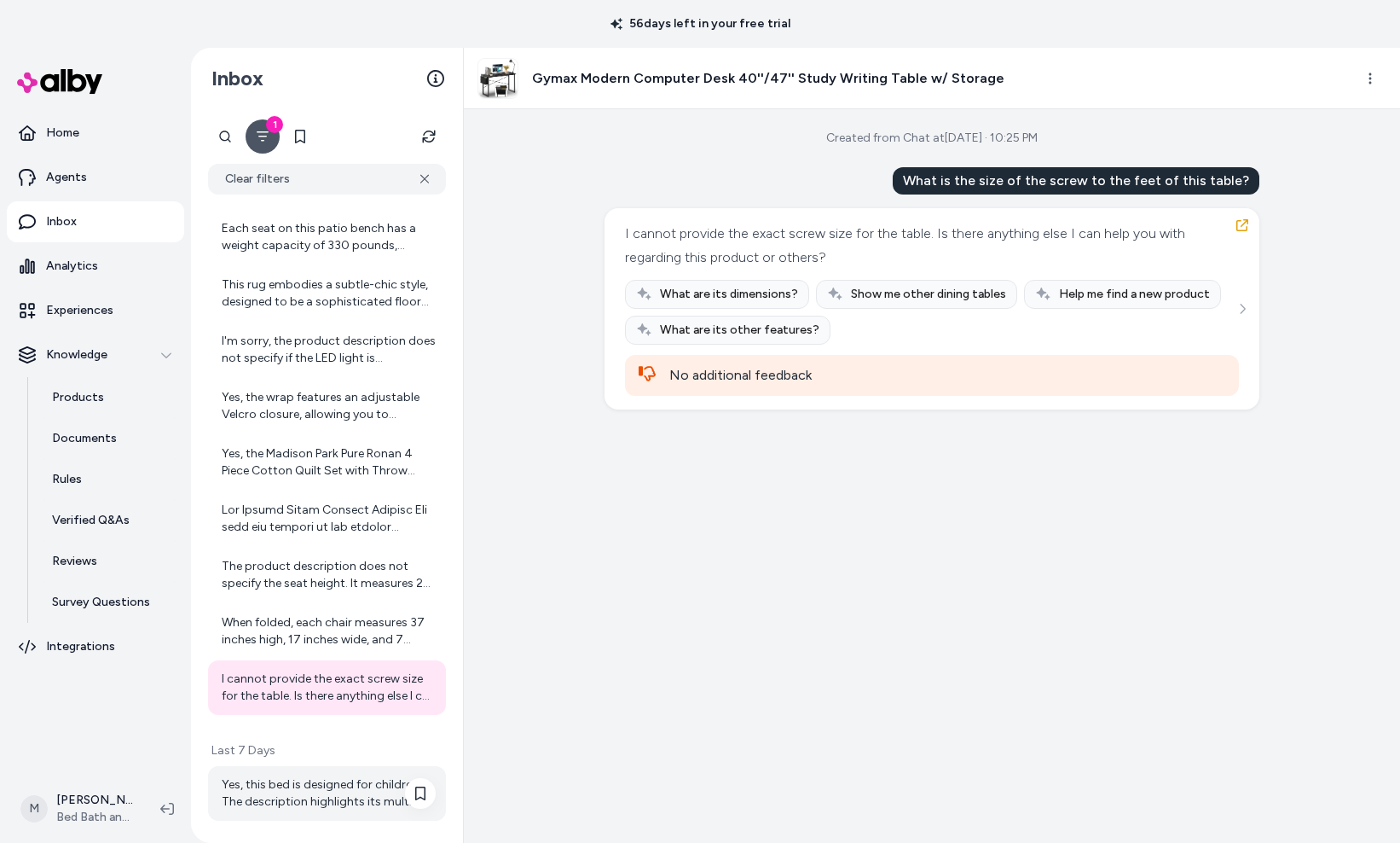
click at [316, 802] on div "Yes, this bed is designed for children. The description highlights its multi-fu…" at bounding box center [328, 793] width 214 height 34
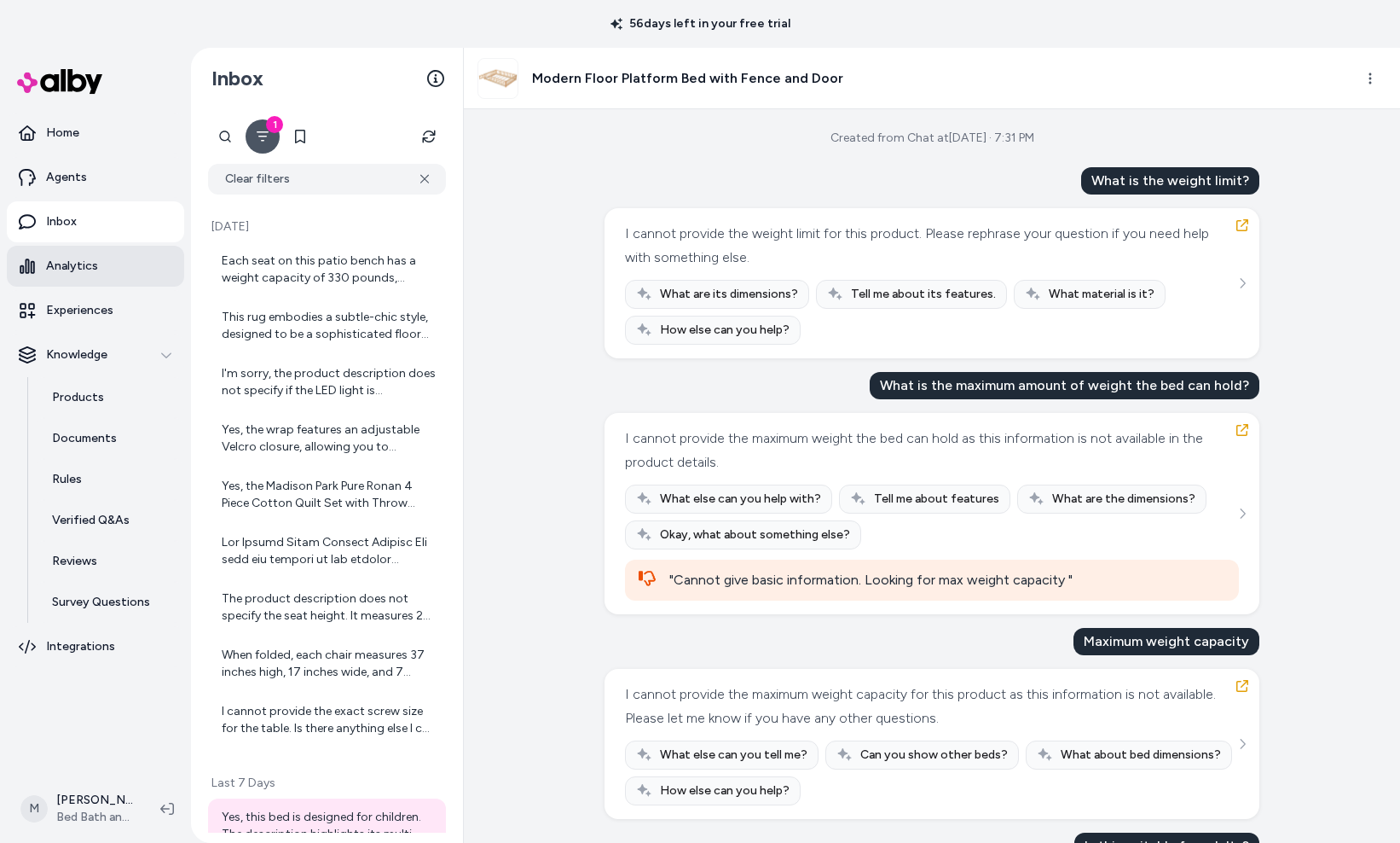
click at [82, 263] on p "Analytics" at bounding box center [72, 266] width 52 height 17
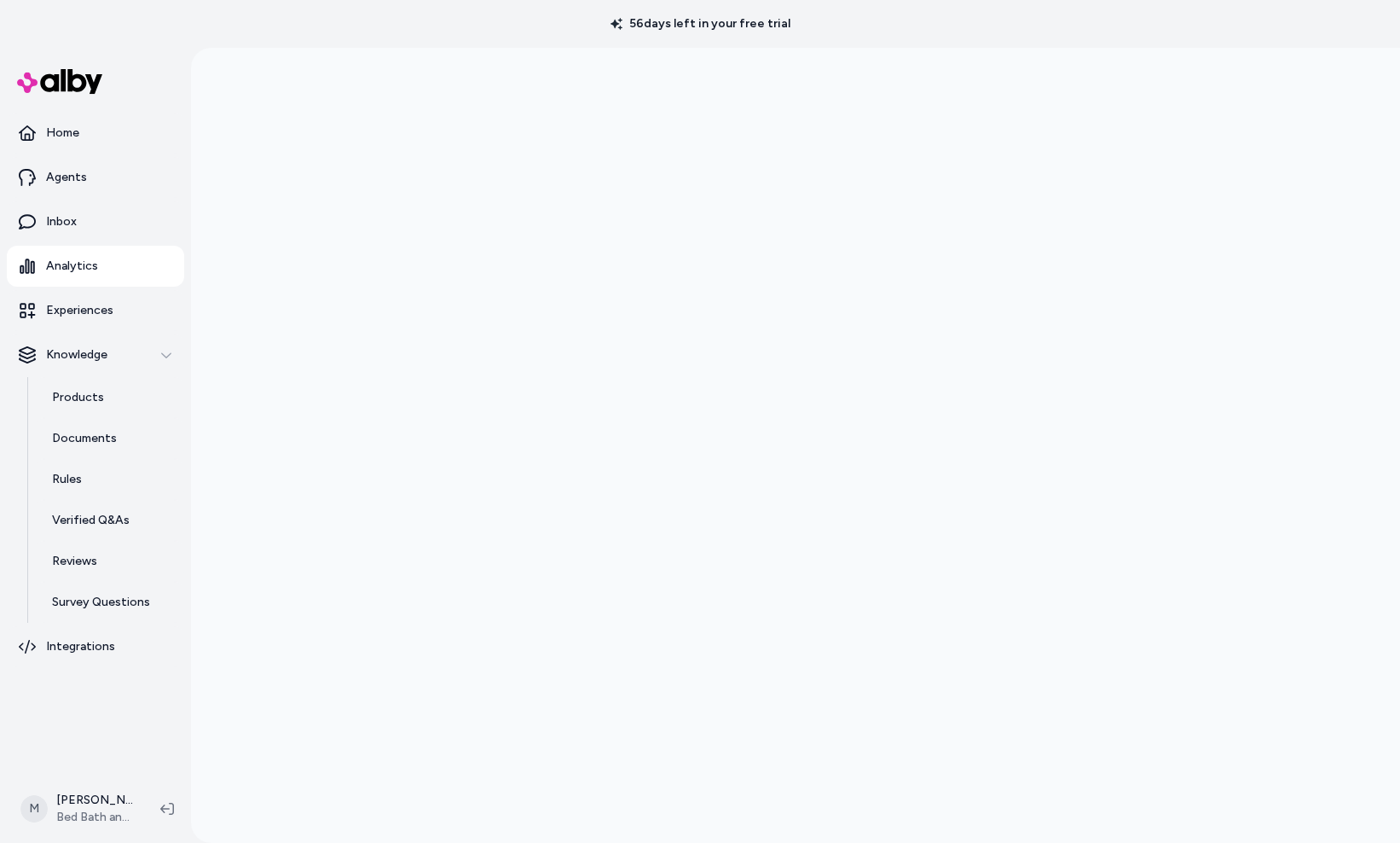
click at [64, 153] on link "Home" at bounding box center [95, 132] width 177 height 41
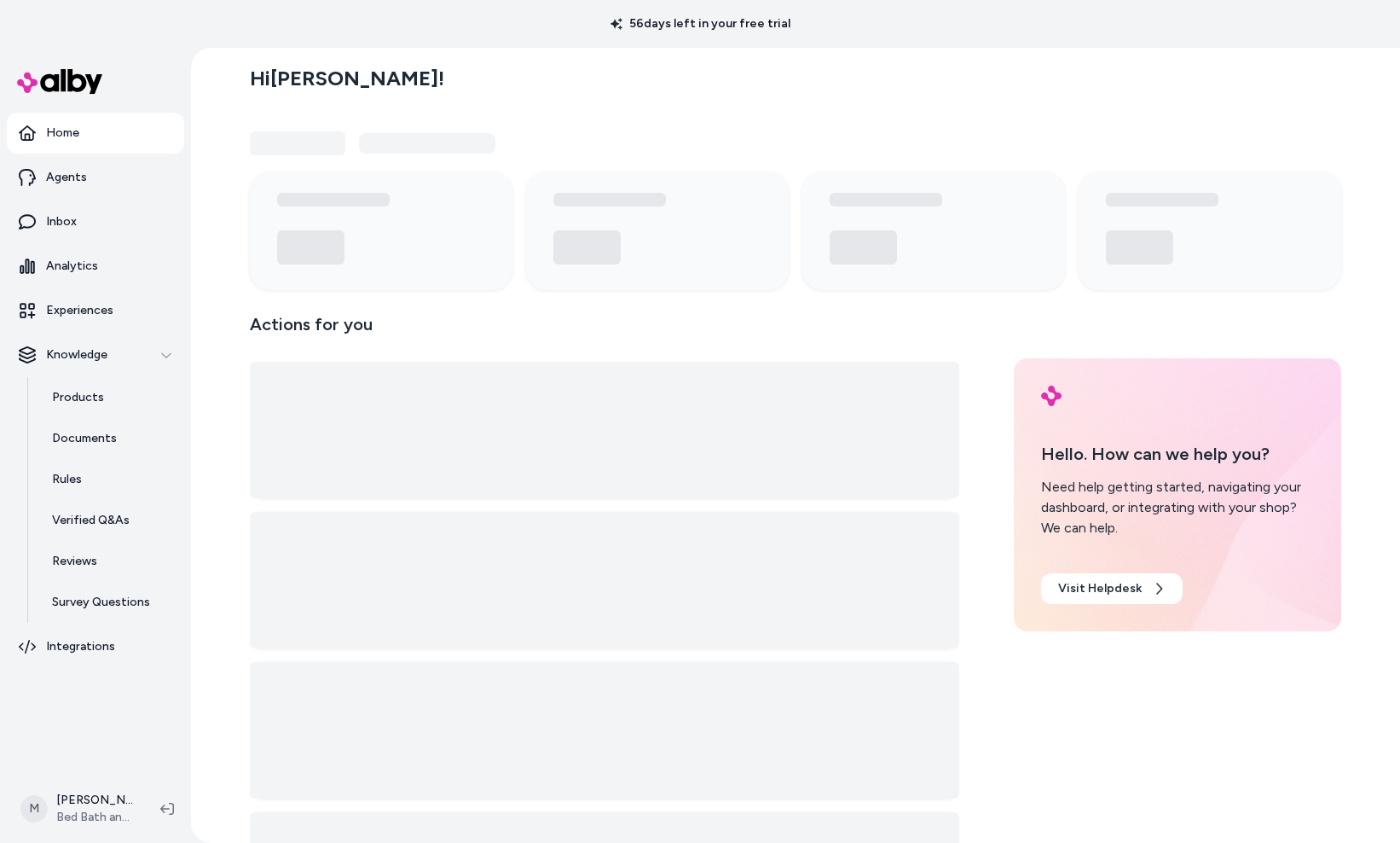
click at [67, 149] on link "Home" at bounding box center [95, 132] width 177 height 41
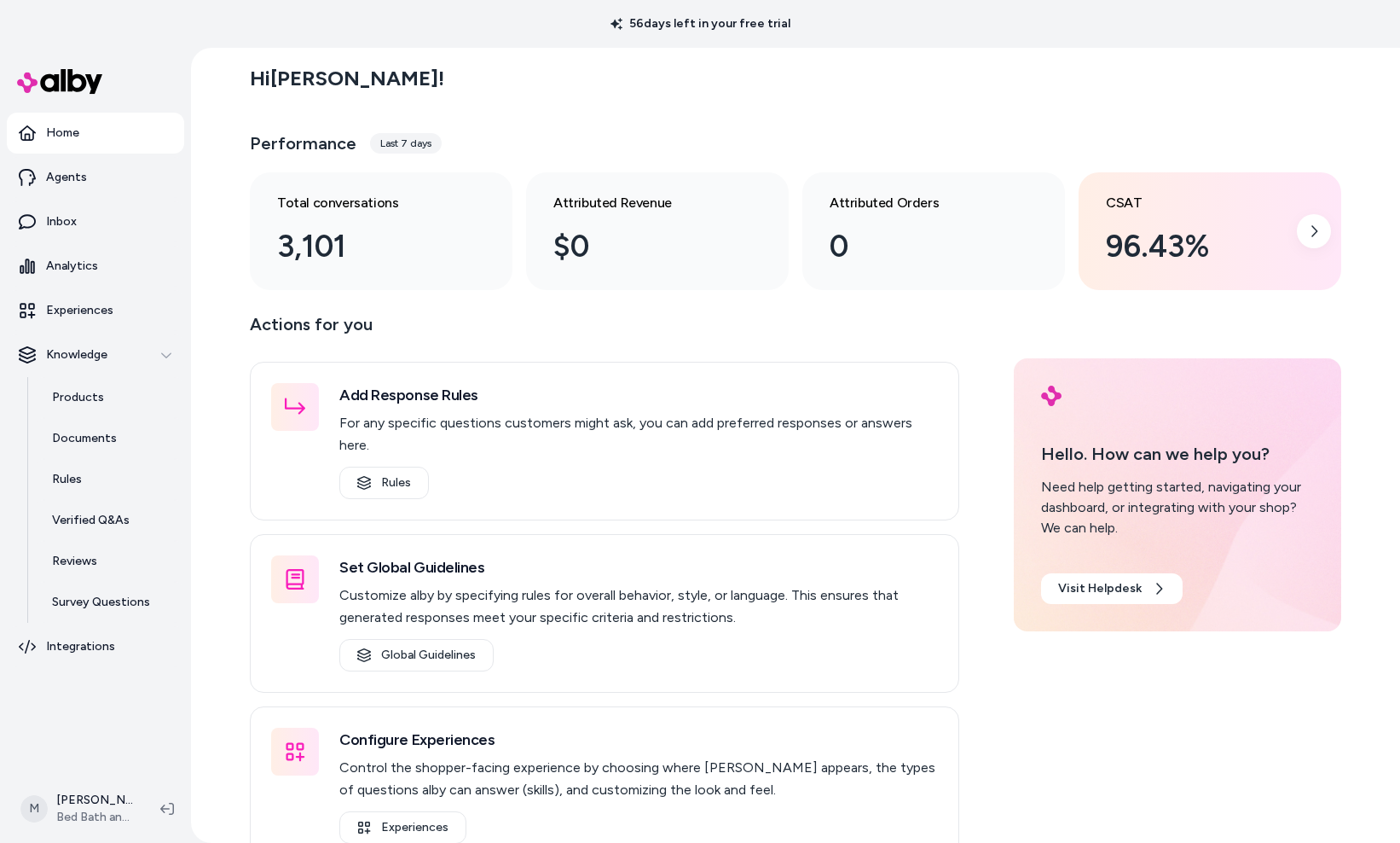
click at [1134, 265] on div "96.43%" at bounding box center [1195, 246] width 181 height 46
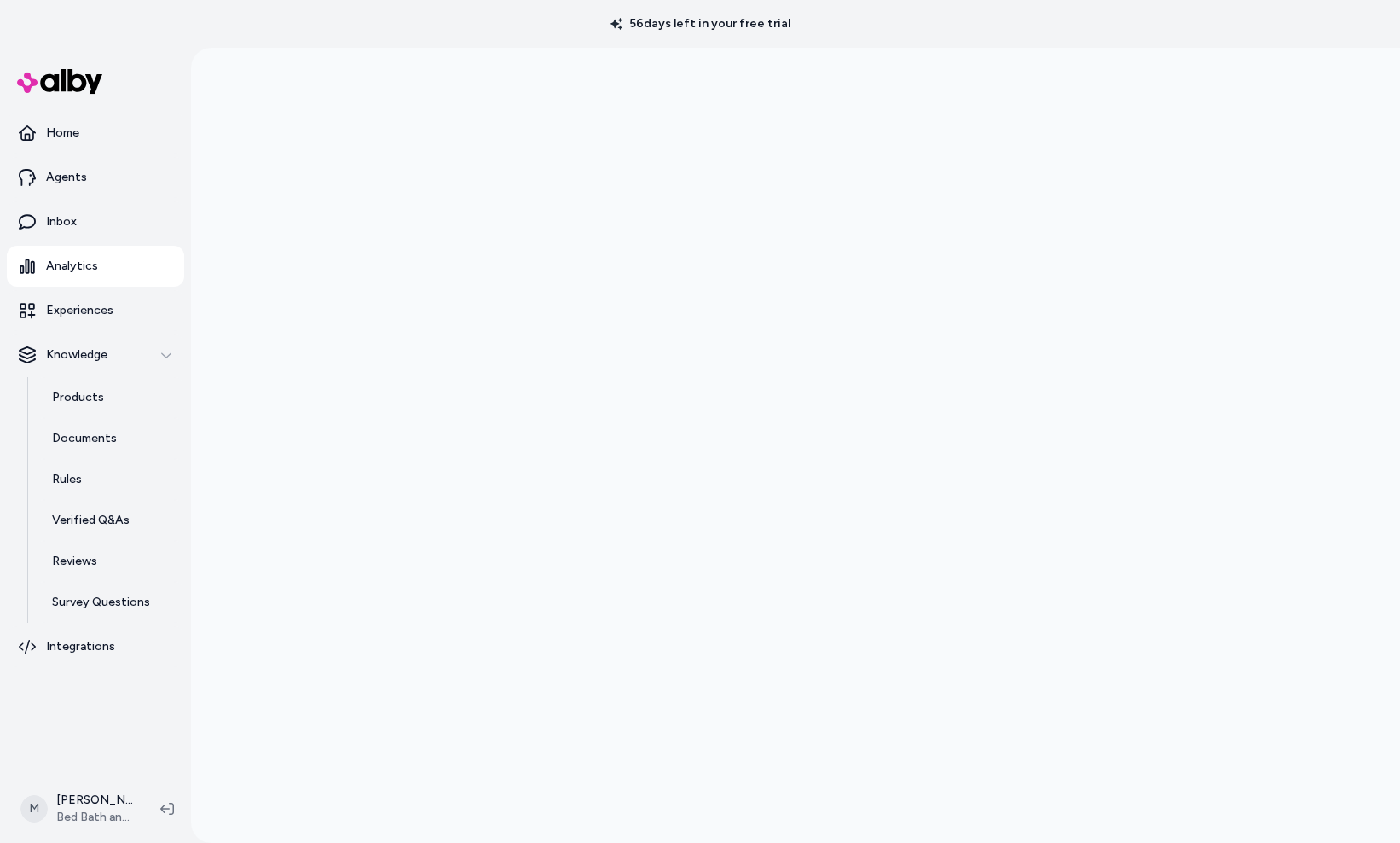
scroll to position [48, 0]
